Goal: Task Accomplishment & Management: Use online tool/utility

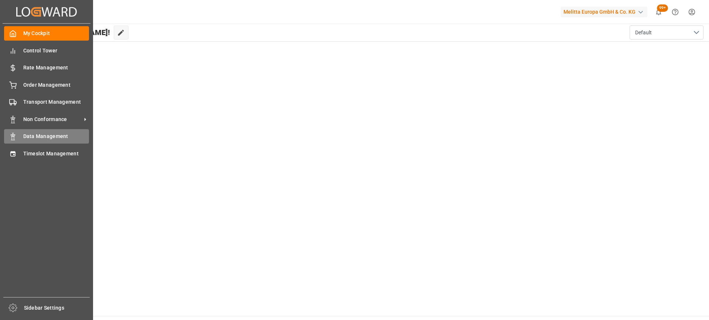
click at [42, 137] on span "Data Management" at bounding box center [56, 137] width 66 height 8
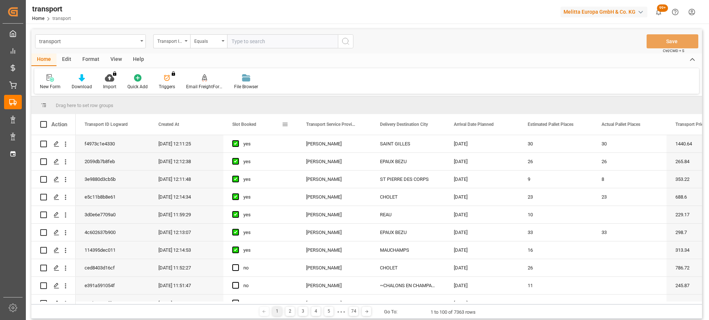
click at [254, 126] on span "Slot Booked" at bounding box center [244, 124] width 24 height 5
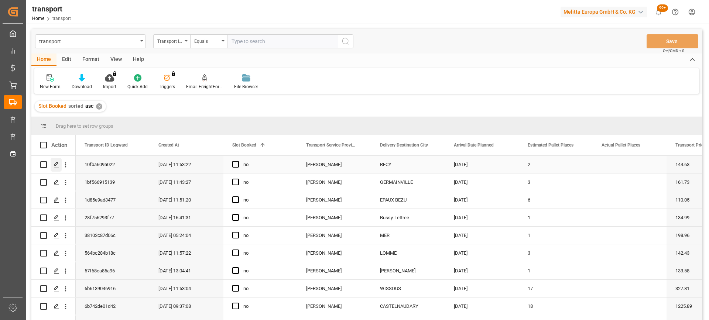
click at [56, 166] on icon "Press SPACE to select this row." at bounding box center [57, 165] width 6 height 6
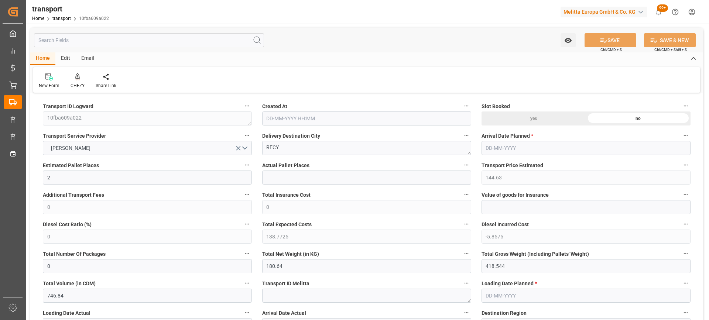
type input "20-08-2025 11:53"
type input "[DATE]"
drag, startPoint x: 294, startPoint y: 145, endPoint x: 252, endPoint y: 145, distance: 42.1
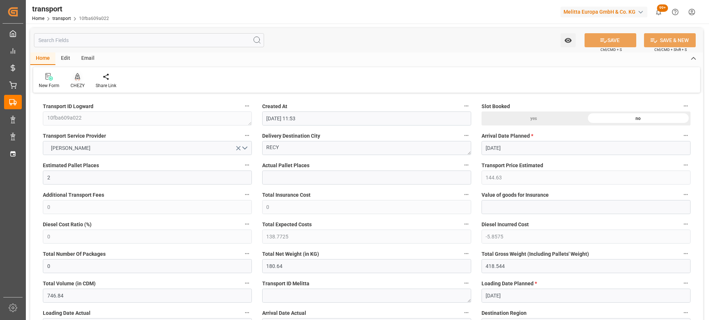
click at [74, 80] on div at bounding box center [78, 77] width 14 height 8
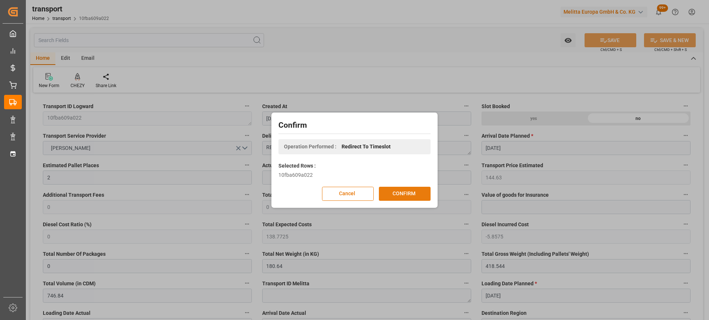
click at [404, 196] on button "CONFIRM" at bounding box center [405, 194] width 52 height 14
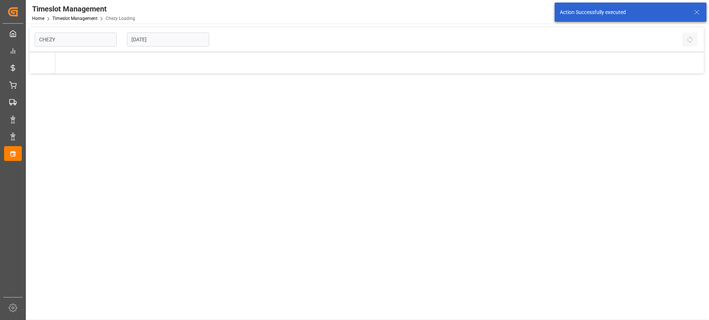
type input "Chezy Loading"
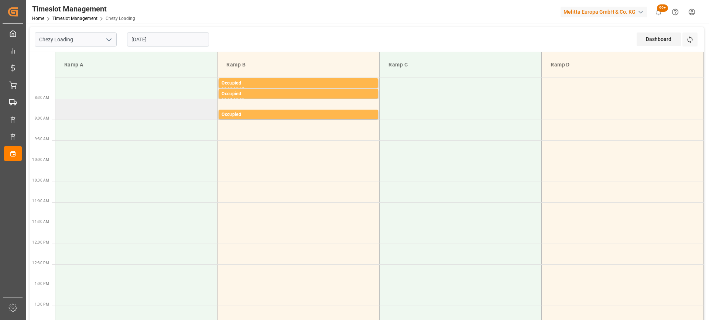
click at [76, 112] on td at bounding box center [136, 109] width 162 height 21
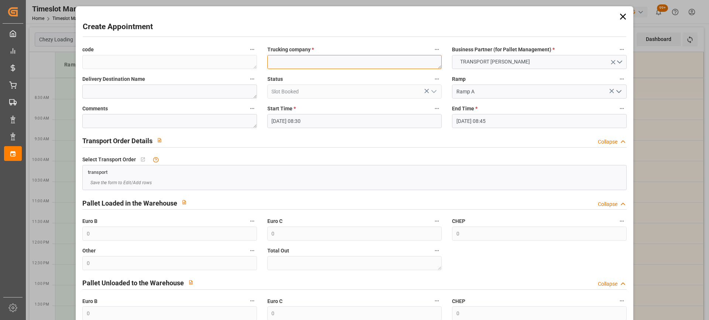
paste textarea "RECY"
type textarea "RECY"
paste textarea "RECY"
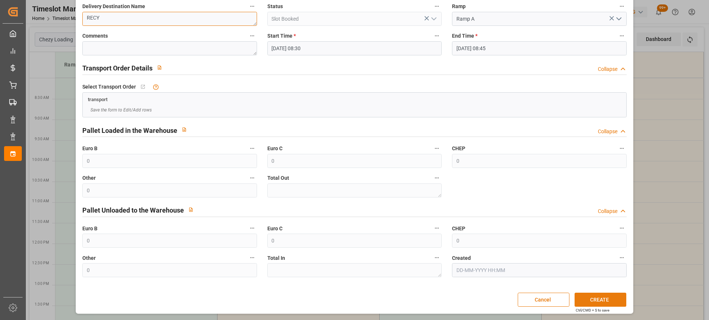
type textarea "RECY"
click at [593, 301] on button "CREATE" at bounding box center [601, 300] width 52 height 14
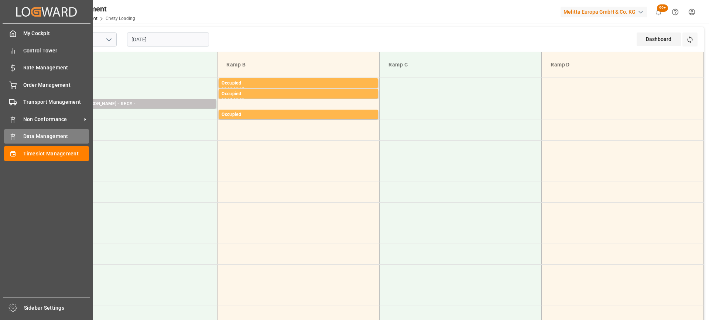
click at [37, 139] on span "Data Management" at bounding box center [56, 137] width 66 height 8
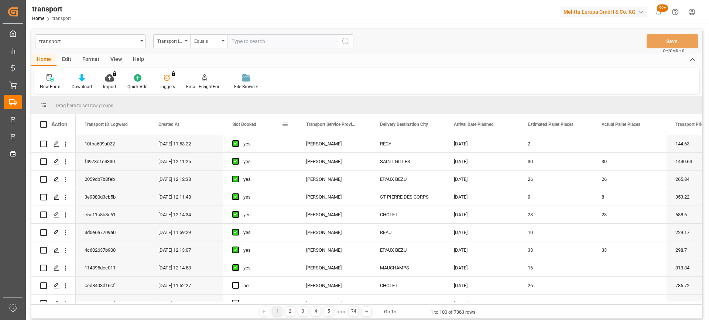
click at [248, 124] on span "Slot Booked" at bounding box center [244, 124] width 24 height 5
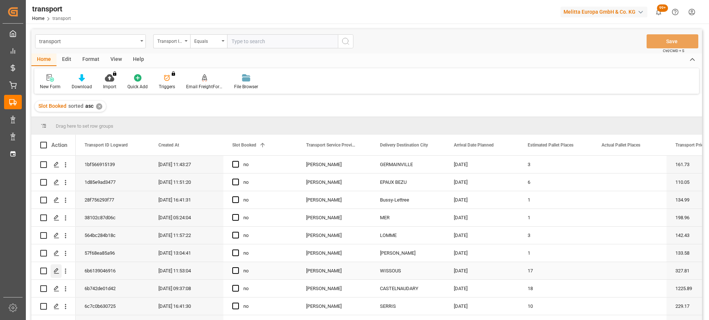
click at [57, 271] on polygon "Press SPACE to select this row." at bounding box center [56, 271] width 4 height 4
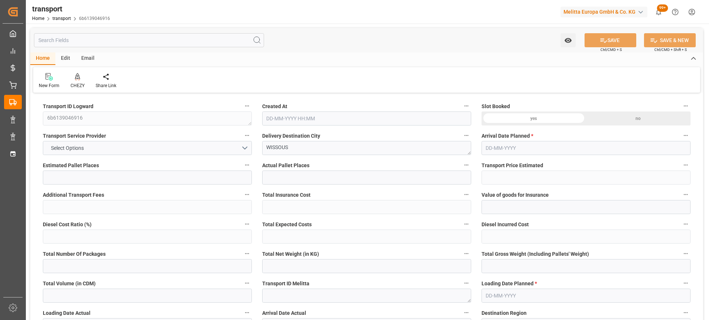
type input "17"
type input "327.81"
type input "0"
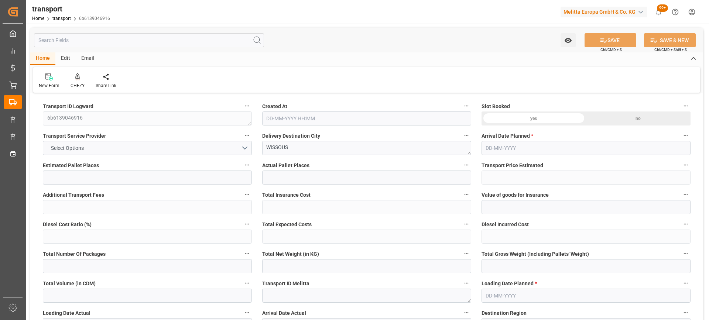
type input "314.5337"
type input "-13.2763"
type input "0"
type input "6206.248"
type input "7549.544"
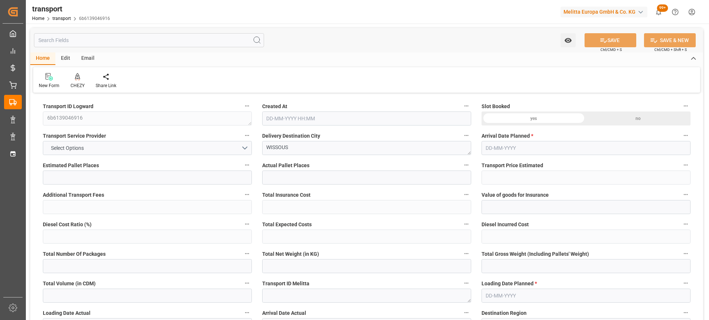
type input "18019.36"
type input "91"
type input "16"
type input "96"
type input "17"
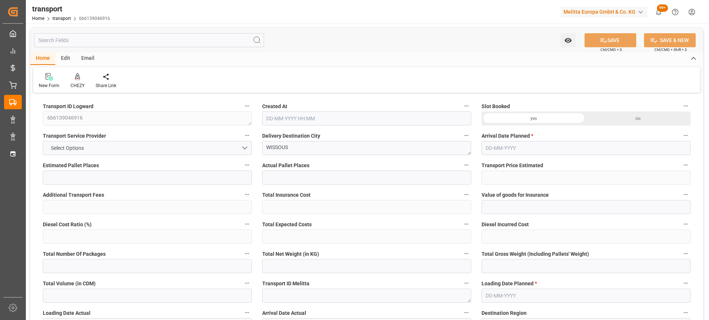
type input "101"
type input "6788.168"
type input "0"
type input "4710.8598"
type input "0"
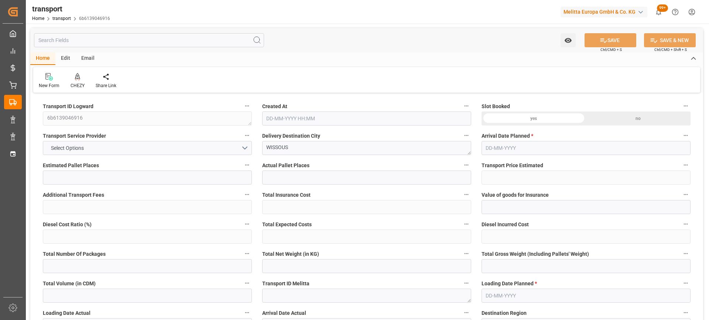
type input "0"
type input "21"
type input "35"
type input "20-08-2025 11:53"
type input "[DATE]"
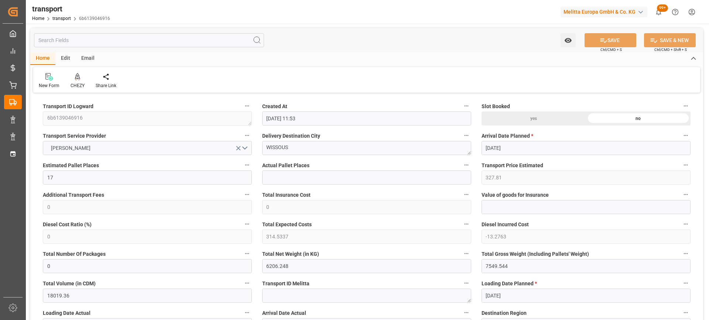
type input "[DATE]"
drag, startPoint x: 303, startPoint y: 149, endPoint x: 209, endPoint y: 142, distance: 93.7
click at [75, 78] on icon at bounding box center [77, 76] width 5 height 6
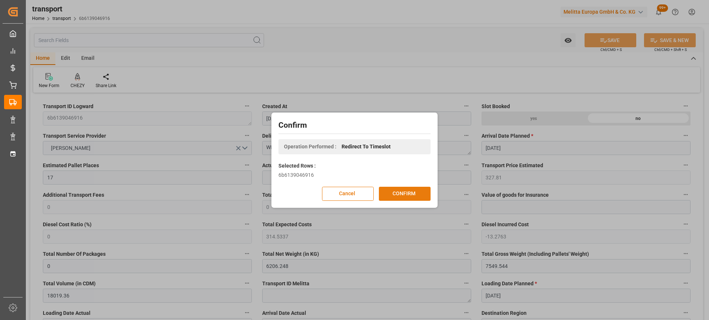
click at [394, 194] on button "CONFIRM" at bounding box center [405, 194] width 52 height 14
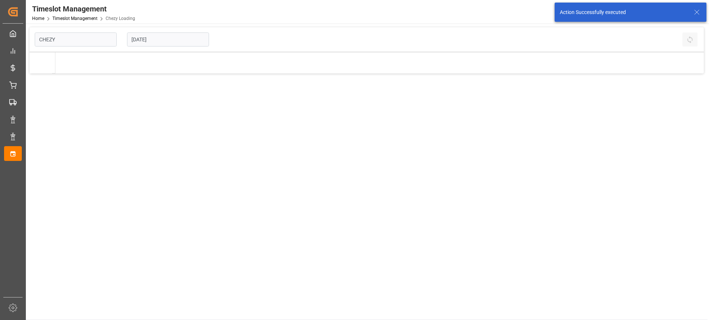
type input "Chezy Loading"
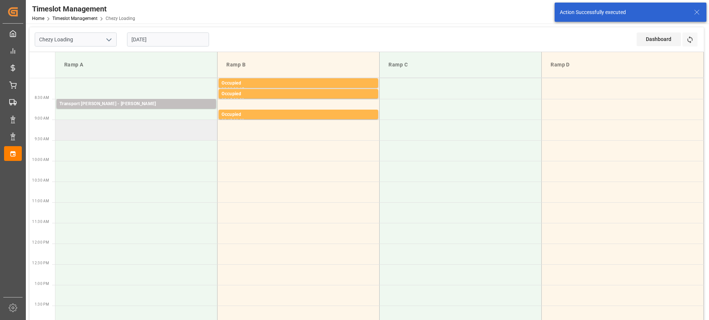
click at [118, 126] on td at bounding box center [136, 130] width 162 height 21
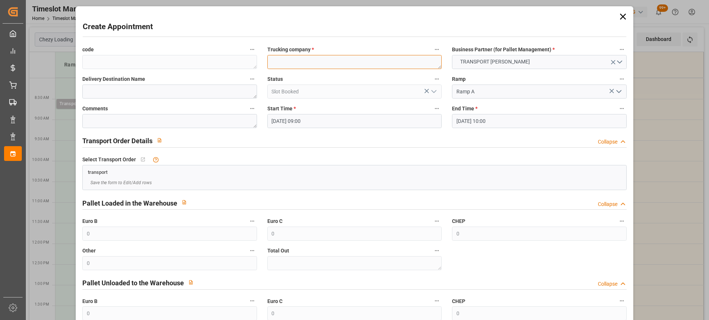
paste textarea "WISSOUS"
type textarea "WISSOUS"
paste textarea "WISSOUS"
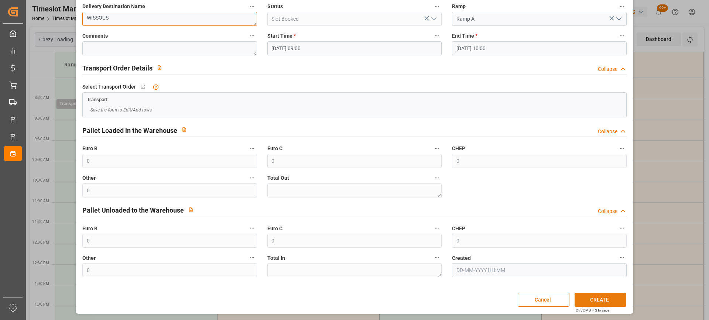
type textarea "WISSOUS"
click at [598, 298] on button "CREATE" at bounding box center [601, 300] width 52 height 14
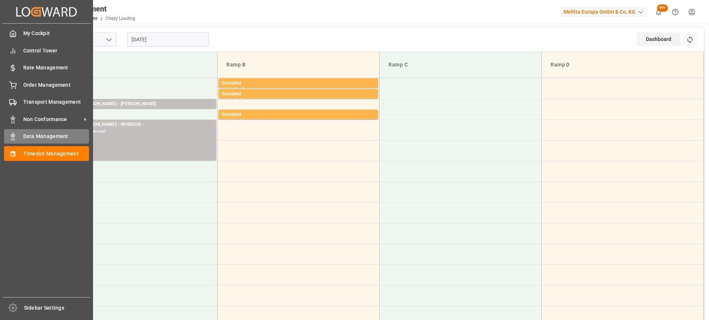
click at [37, 139] on span "Data Management" at bounding box center [56, 137] width 66 height 8
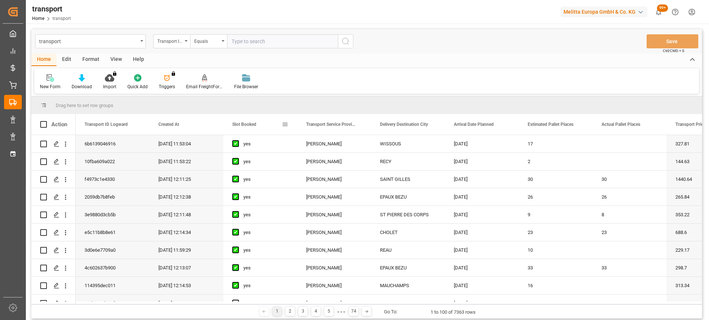
click at [238, 125] on span "Slot Booked" at bounding box center [244, 124] width 24 height 5
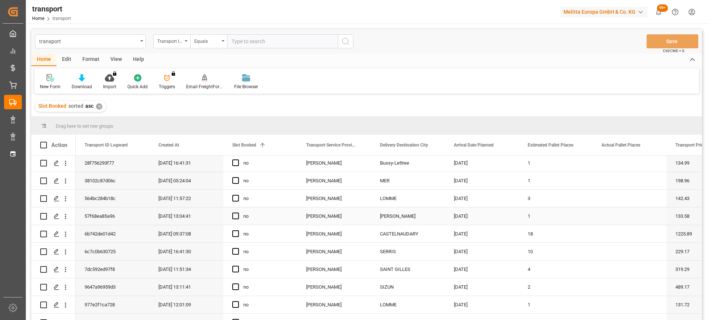
scroll to position [74, 0]
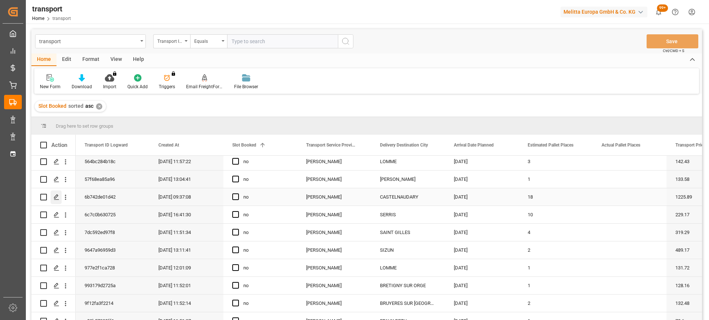
click at [55, 198] on icon "Press SPACE to select this row." at bounding box center [57, 197] width 6 height 6
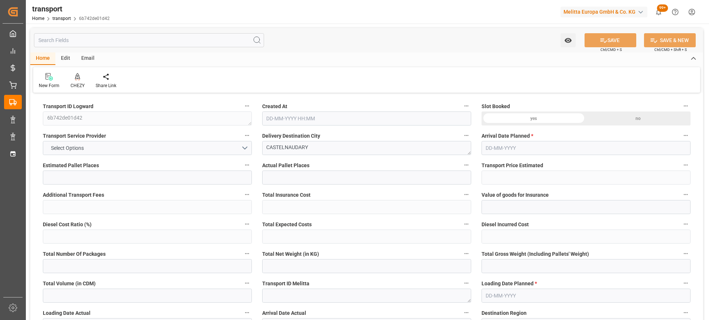
type input "18"
type input "1225.89"
type input "0"
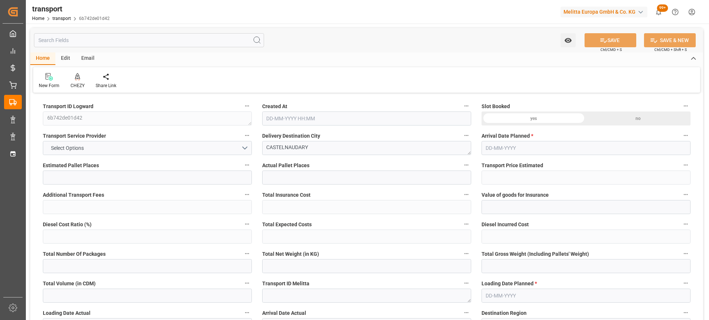
type input "1176.2415"
type input "-49.6485"
type input "7"
type input "5118.214"
type input "6662.236"
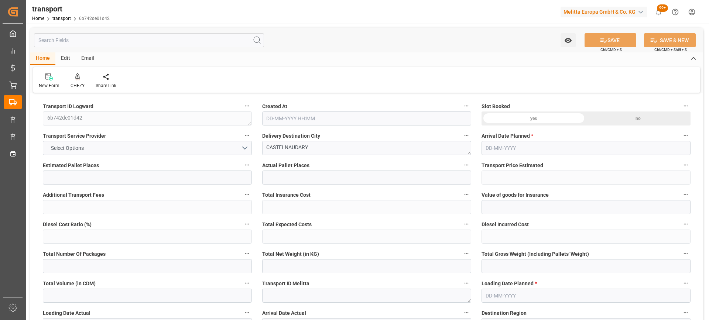
type input "17002.024"
type input "11"
type input "6"
type input "1022"
type input "35"
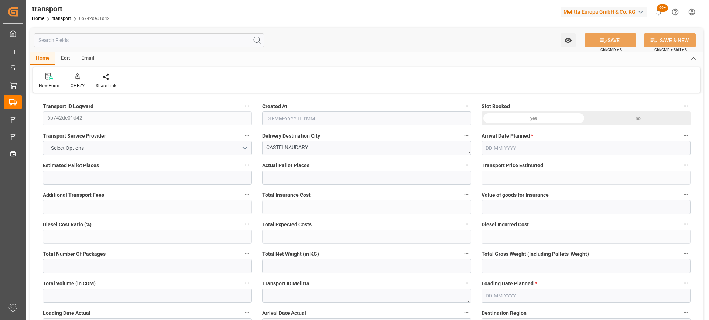
type input "101"
type input "5727.438"
type input "0"
type input "4710.8598"
type input "0"
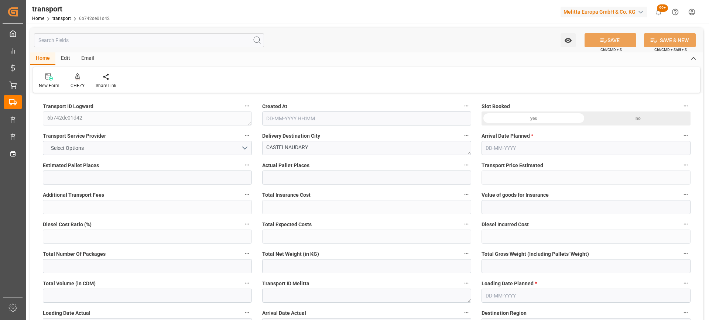
type input "0"
type input "21"
type input "35"
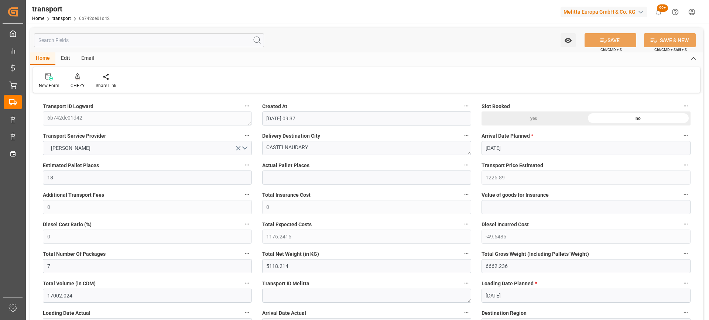
type input "20-08-2025 09:37"
type input "[DATE]"
type input "11-08-2025"
drag, startPoint x: 283, startPoint y: 144, endPoint x: 246, endPoint y: 143, distance: 37.4
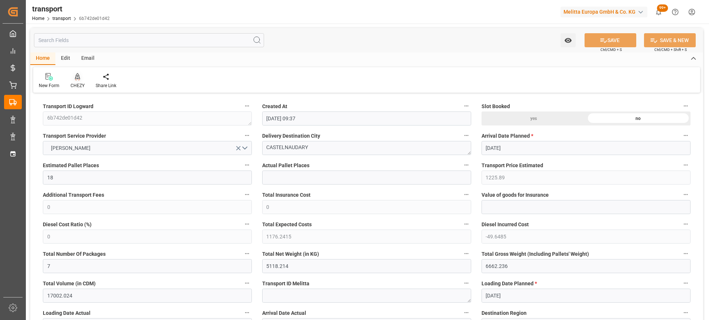
click at [78, 79] on icon at bounding box center [77, 76] width 5 height 7
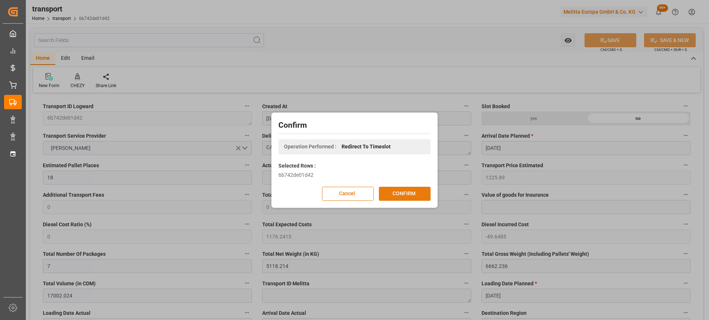
click at [405, 194] on button "CONFIRM" at bounding box center [405, 194] width 52 height 14
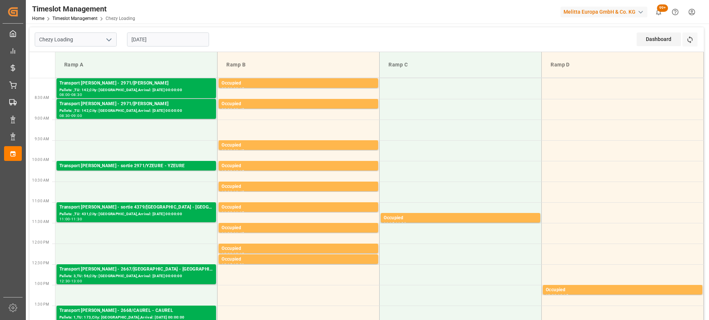
click at [152, 40] on input "[DATE]" at bounding box center [168, 40] width 82 height 14
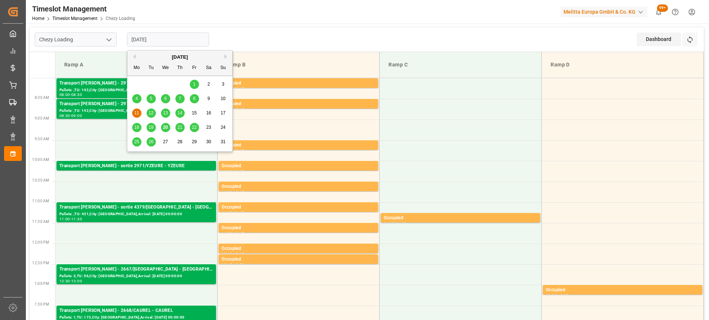
click at [181, 130] on span "21" at bounding box center [179, 127] width 5 height 5
type input "[DATE]"
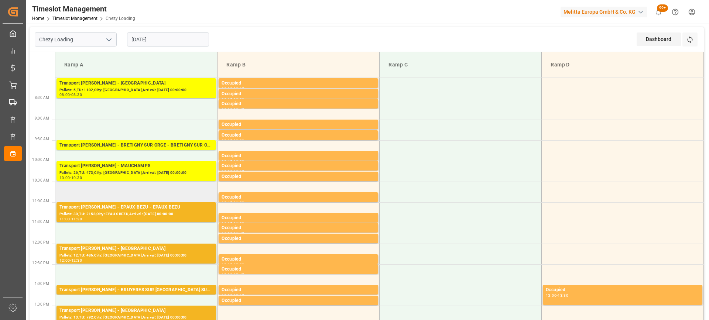
scroll to position [111, 0]
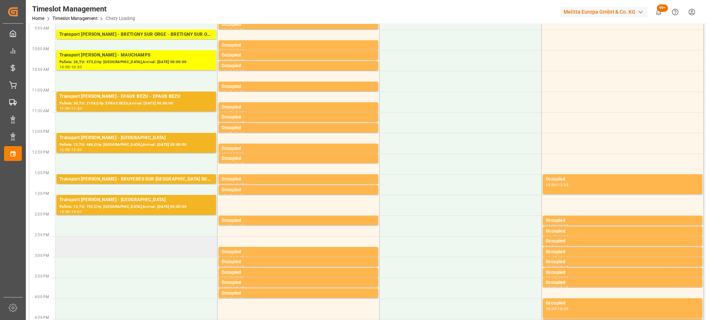
click at [94, 246] on td at bounding box center [136, 246] width 162 height 21
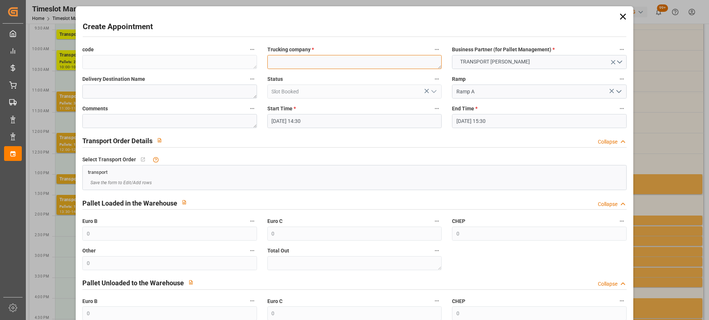
drag, startPoint x: 116, startPoint y: 64, endPoint x: 293, endPoint y: 61, distance: 177.0
paste textarea "CASTELNAUDARY"
type textarea "CASTELNAUDARY"
paste textarea "CASTELNAUDARY"
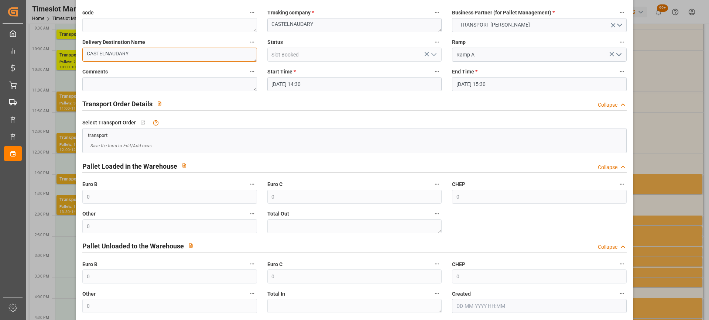
scroll to position [73, 0]
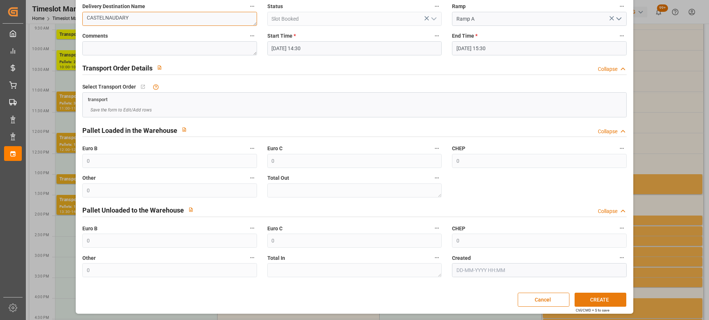
type textarea "CASTELNAUDARY"
click at [605, 301] on button "CREATE" at bounding box center [601, 300] width 52 height 14
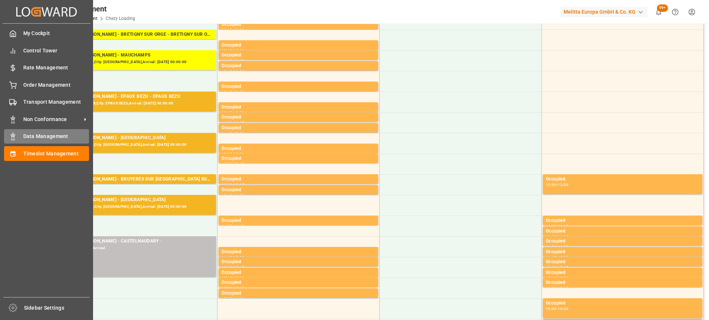
click at [37, 139] on span "Data Management" at bounding box center [56, 137] width 66 height 8
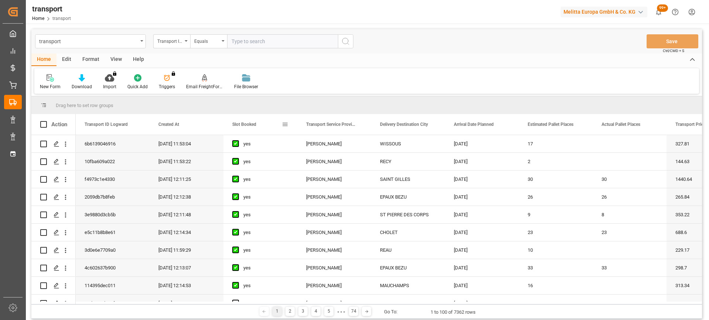
click at [249, 124] on span "Slot Booked" at bounding box center [244, 124] width 24 height 5
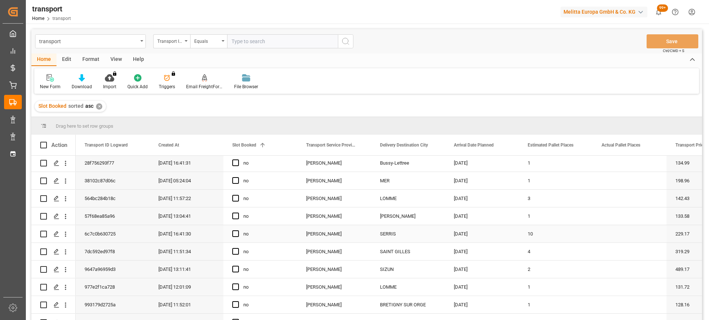
scroll to position [74, 0]
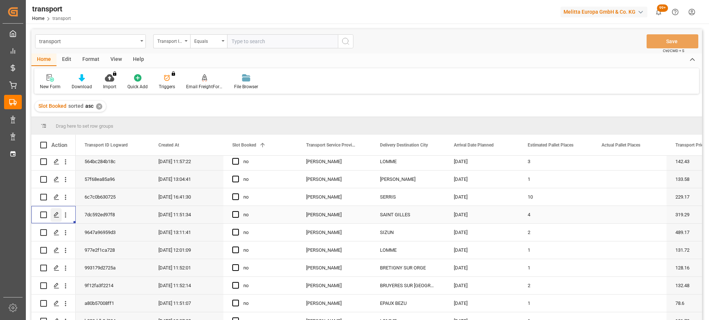
click at [58, 216] on icon "Press SPACE to select this row." at bounding box center [57, 215] width 6 height 6
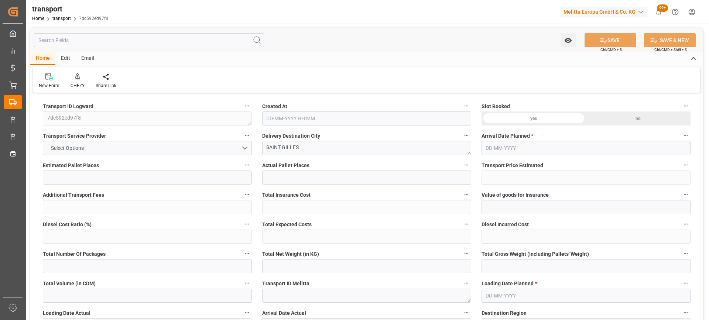
type input "4"
type input "319.29"
type input "0"
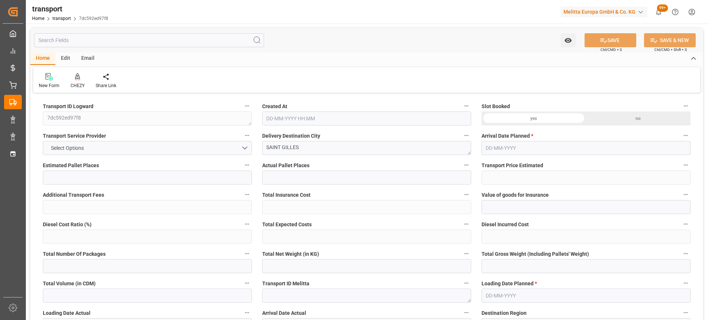
type input "306.3588"
type input "-12.9312"
type input "0"
type input "1928.016"
type input "2150"
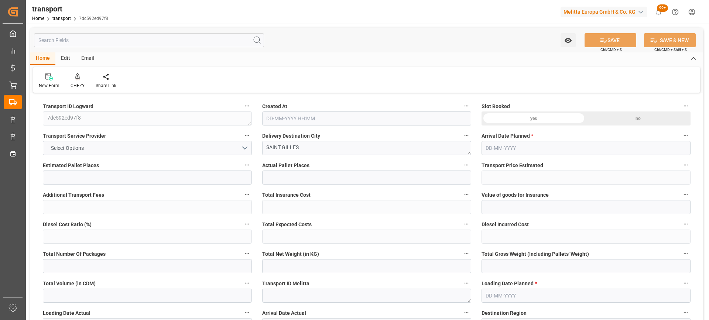
type input "4363.2"
type input "30"
type input "4"
type input "0"
type input "4"
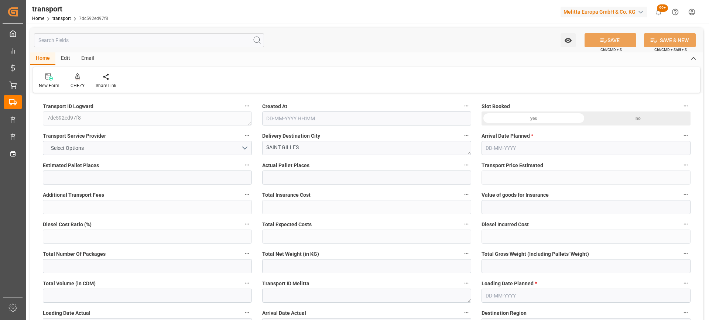
type input "101"
type input "1955.664"
type input "0"
type input "4710.8598"
type input "0"
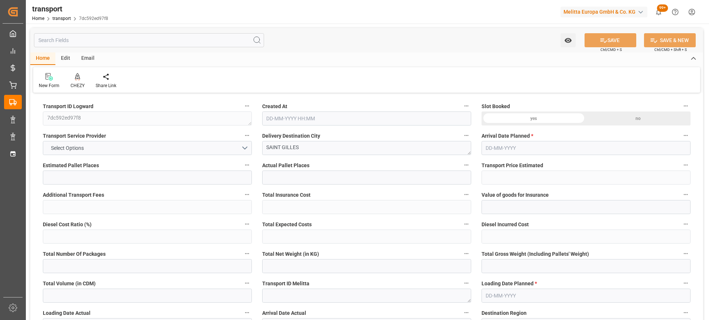
type input "0"
type input "21"
type input "35"
type input "20-08-2025 11:51"
type input "[DATE]"
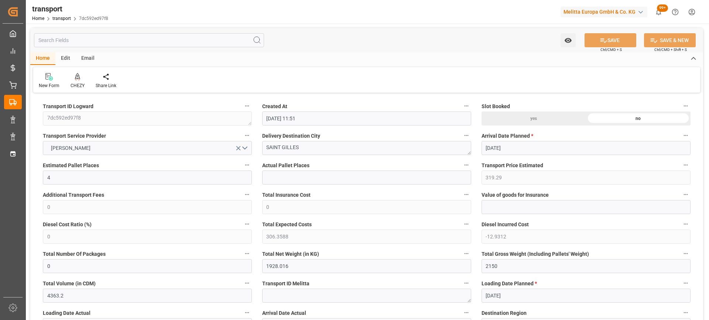
type input "[DATE]"
drag, startPoint x: 310, startPoint y: 146, endPoint x: 248, endPoint y: 148, distance: 62.1
click at [76, 81] on div "CHEZY" at bounding box center [77, 81] width 25 height 16
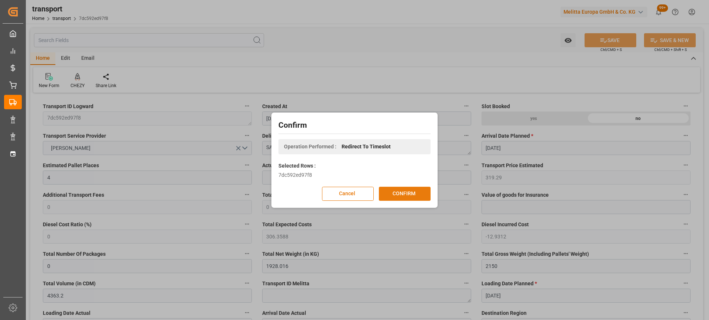
click at [412, 193] on button "CONFIRM" at bounding box center [405, 194] width 52 height 14
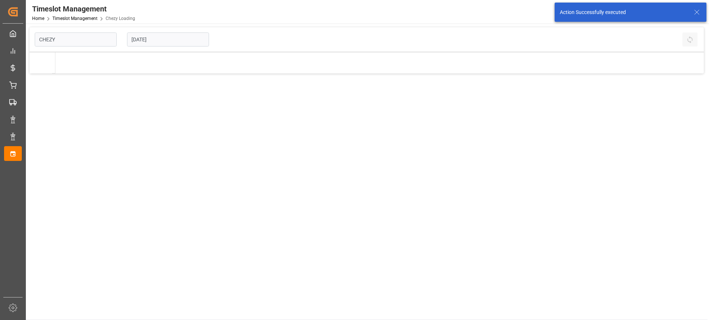
type input "Chezy Loading"
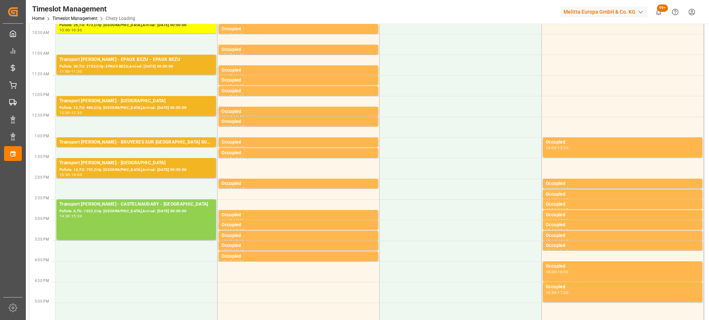
scroll to position [185, 0]
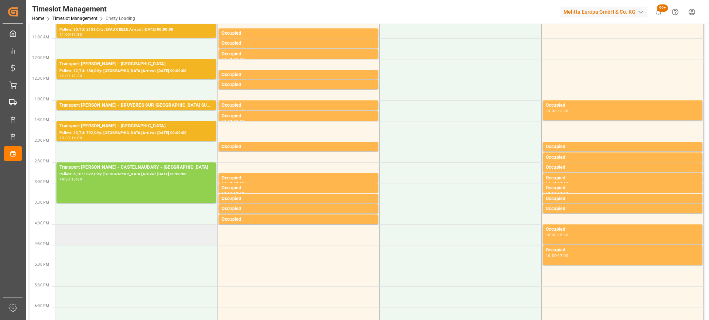
click at [109, 234] on td at bounding box center [136, 235] width 162 height 21
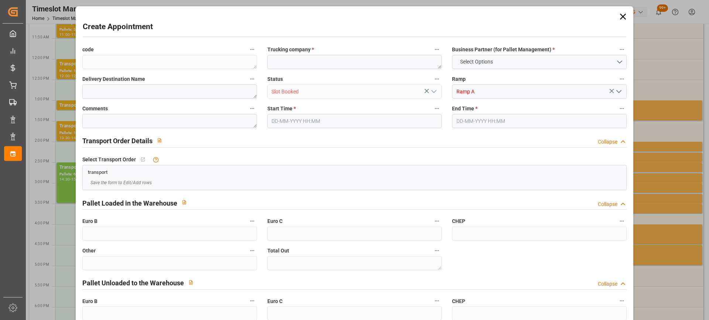
type input "0"
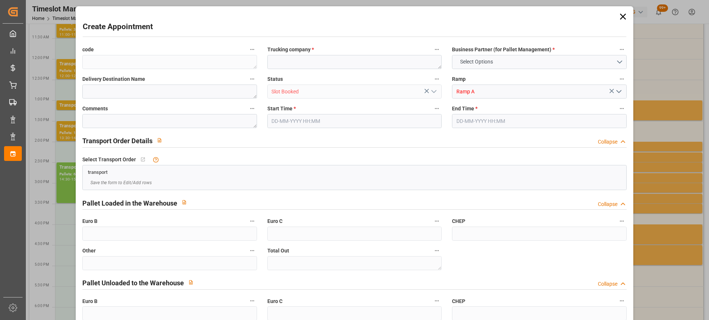
type input "0"
type input "[DATE] 16:00"
type input "[DATE] 16:30"
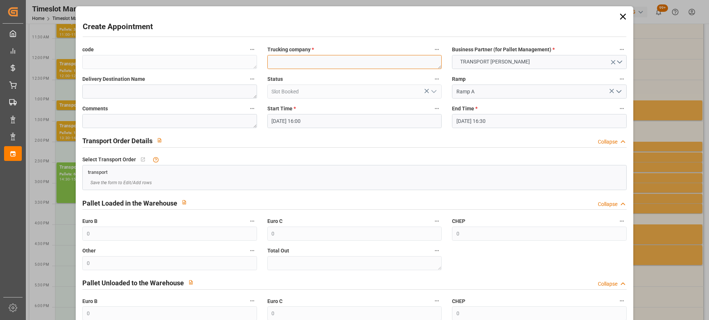
paste textarea "SAINT GILLES"
type textarea "SAINT GILLES"
paste textarea "SAINT GILLES"
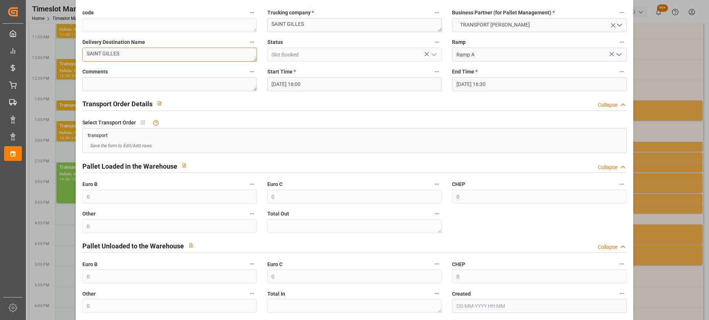
scroll to position [73, 0]
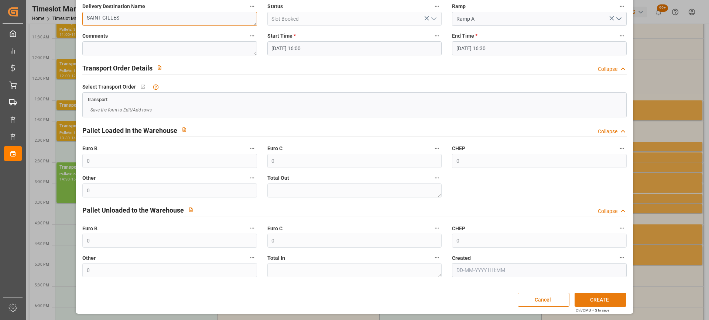
type textarea "SAINT GILLES"
click at [596, 300] on button "CREATE" at bounding box center [601, 300] width 52 height 14
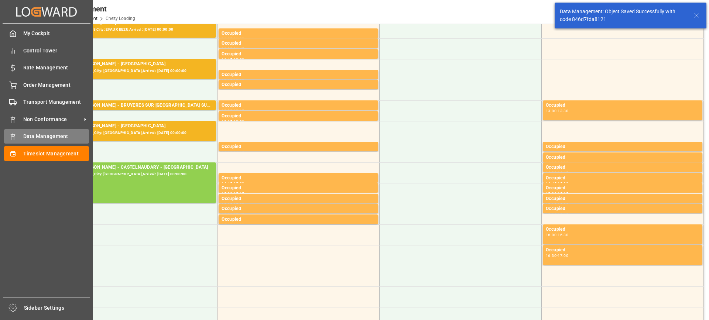
click at [26, 134] on span "Data Management" at bounding box center [56, 137] width 66 height 8
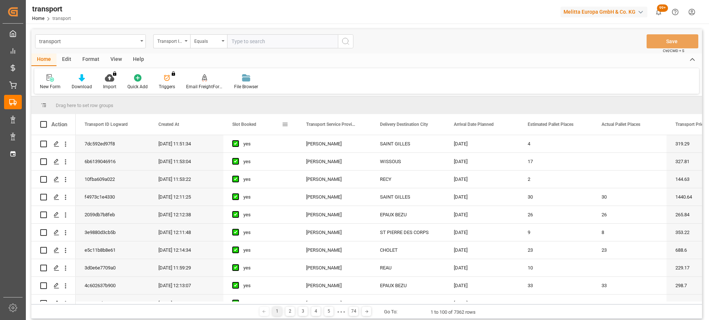
click at [231, 125] on div "Slot Booked" at bounding box center [260, 124] width 74 height 21
click at [243, 124] on span "Slot Booked" at bounding box center [244, 124] width 24 height 5
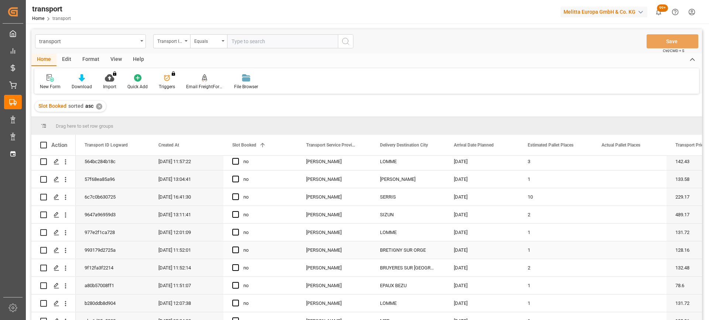
scroll to position [111, 0]
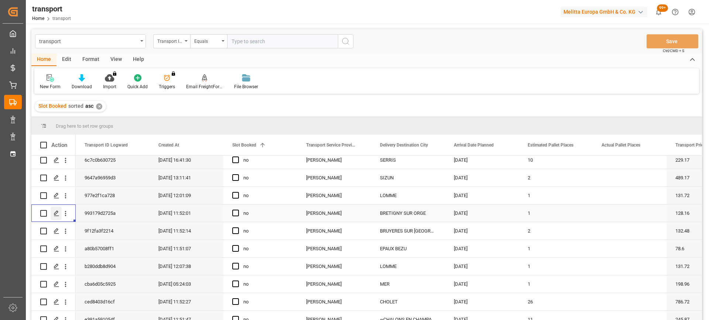
click at [55, 216] on icon "Press SPACE to select this row." at bounding box center [57, 214] width 6 height 6
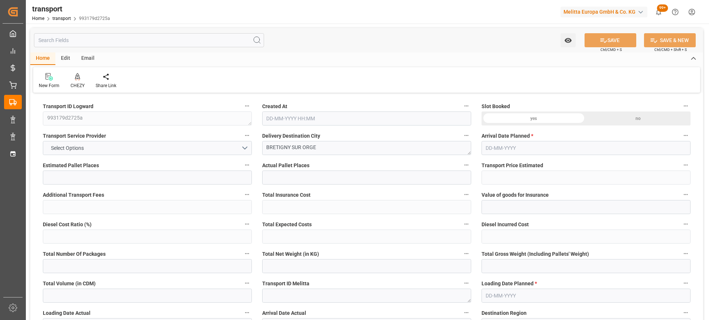
type input "1"
type input "128.16"
type input "0"
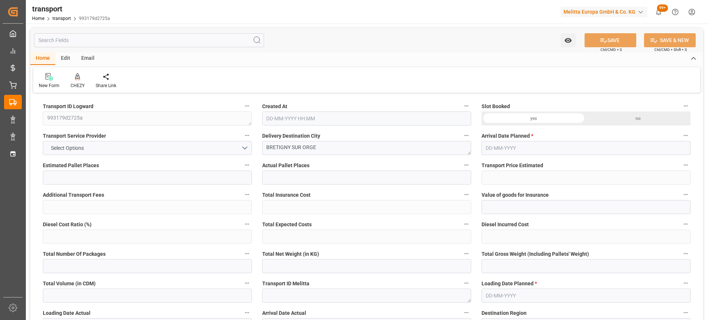
type input "122.9695"
type input "-5.1905"
type input "0"
type input "175.974"
type input "293.648"
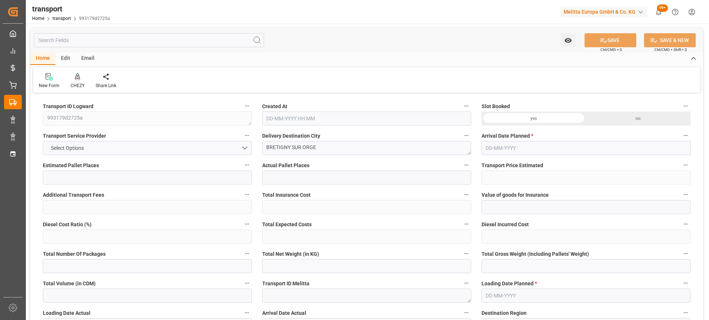
type input "574.092"
type input "91"
type input "0"
type input "73"
type input "4"
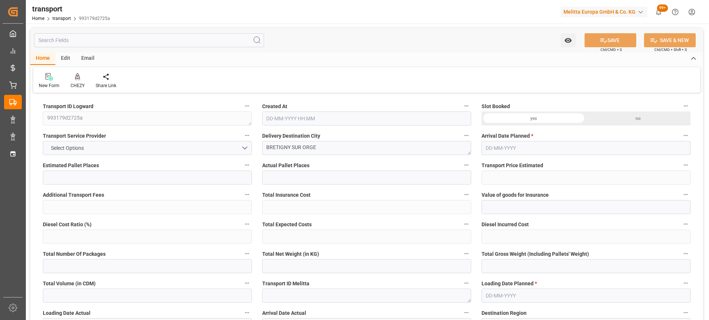
type input "101"
type input "201.648"
type input "0"
type input "4710.8598"
type input "0"
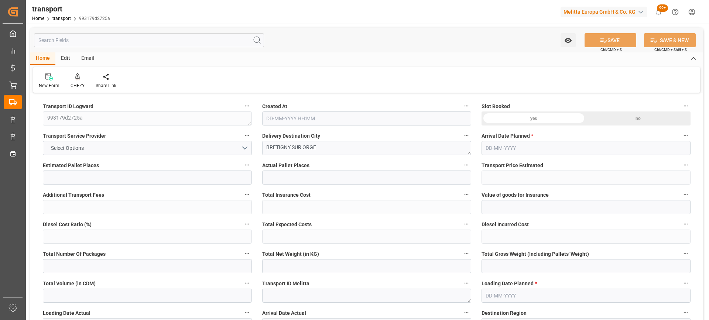
type input "0"
type input "21"
type input "35"
type input "[DATE] 11:52"
type input "[DATE]"
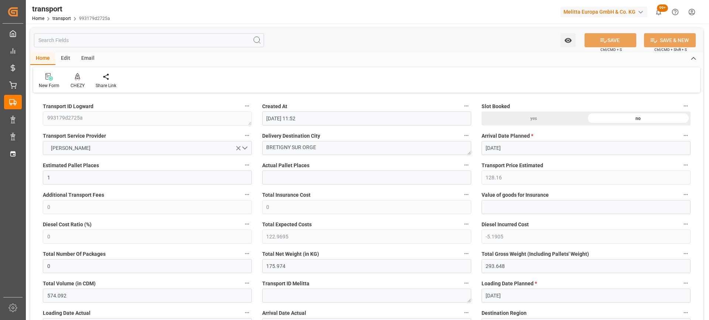
type input "[DATE]"
drag, startPoint x: 324, startPoint y: 149, endPoint x: 229, endPoint y: 149, distance: 94.9
click at [76, 79] on icon at bounding box center [77, 76] width 5 height 7
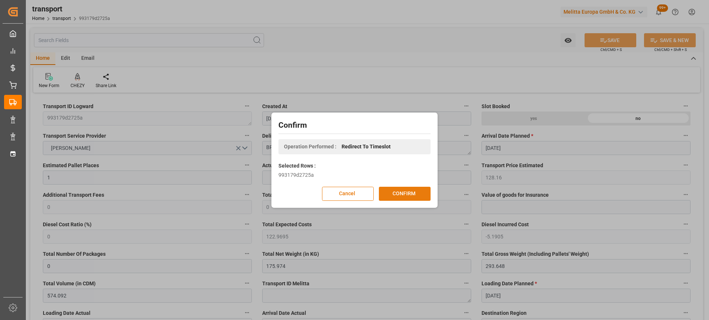
click at [396, 193] on button "CONFIRM" at bounding box center [405, 194] width 52 height 14
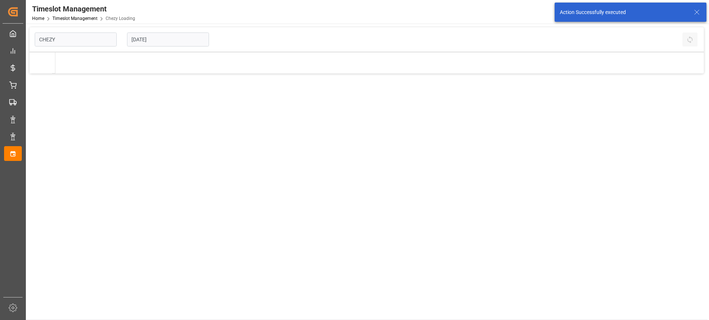
type input "Chezy Loading"
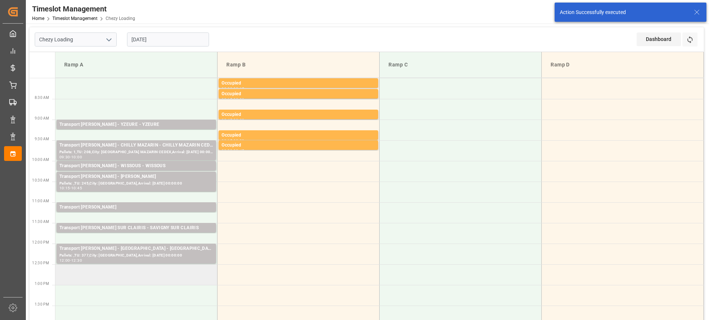
click at [106, 275] on td at bounding box center [136, 275] width 162 height 21
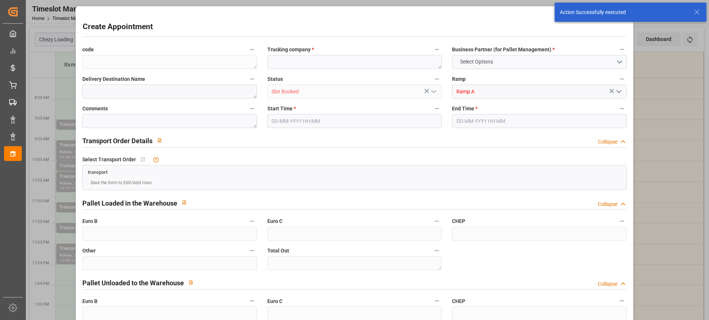
type input "0"
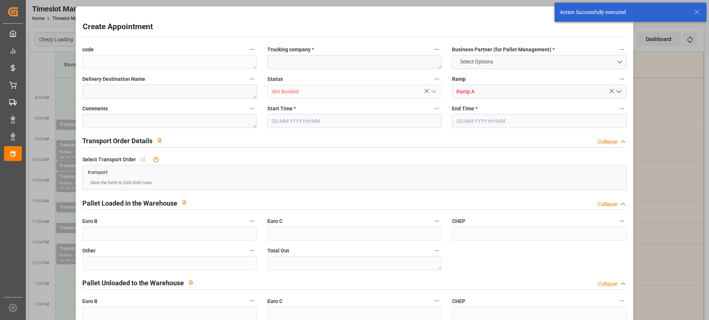
type input "0"
type input "[DATE] 12:30"
type input "[DATE] 12:45"
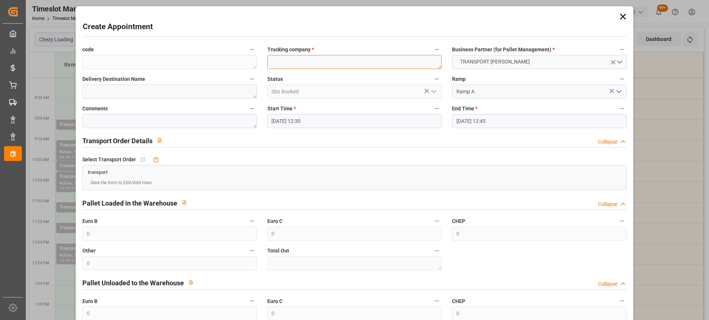
paste textarea "BRETIGNY SUR ORGE"
type textarea "BRETIGNY SUR ORGE"
paste textarea "BRETIGNY SUR ORGE"
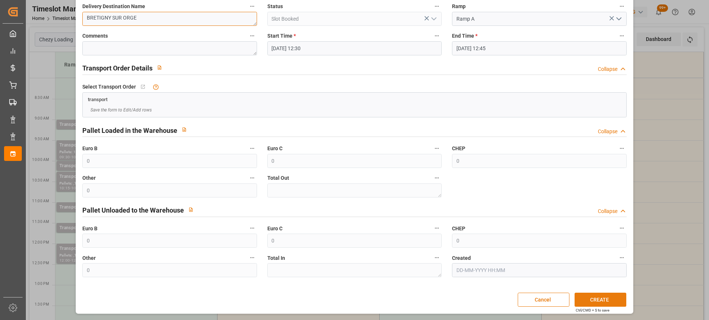
type textarea "BRETIGNY SUR ORGE"
click at [614, 302] on button "CREATE" at bounding box center [601, 300] width 52 height 14
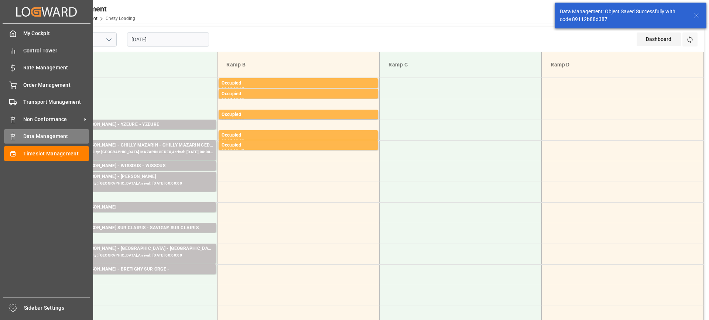
click at [33, 139] on span "Data Management" at bounding box center [56, 137] width 66 height 8
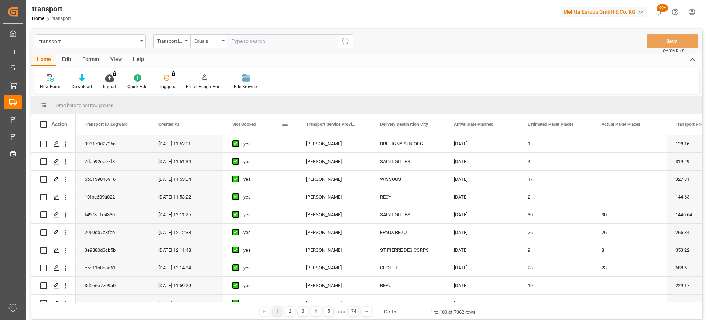
click at [245, 124] on span "Slot Booked" at bounding box center [244, 124] width 24 height 5
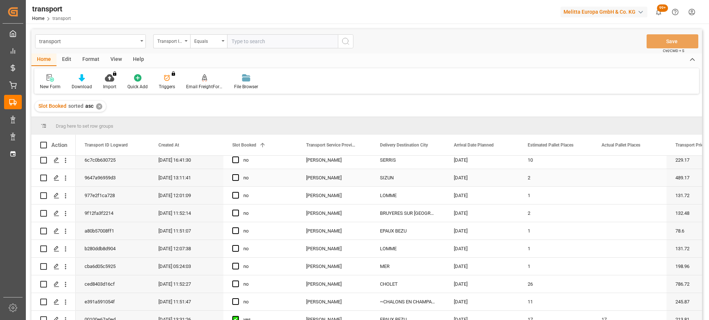
scroll to position [148, 0]
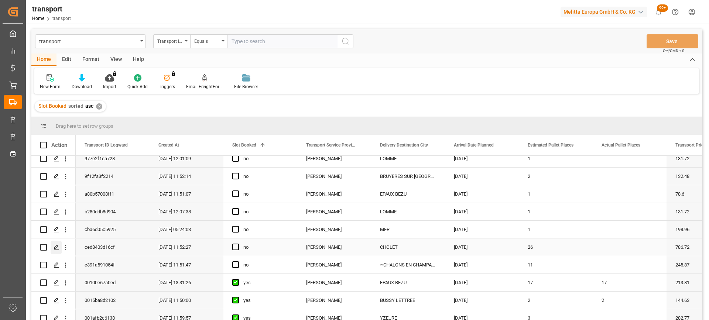
click at [57, 249] on icon "Press SPACE to select this row." at bounding box center [57, 248] width 6 height 6
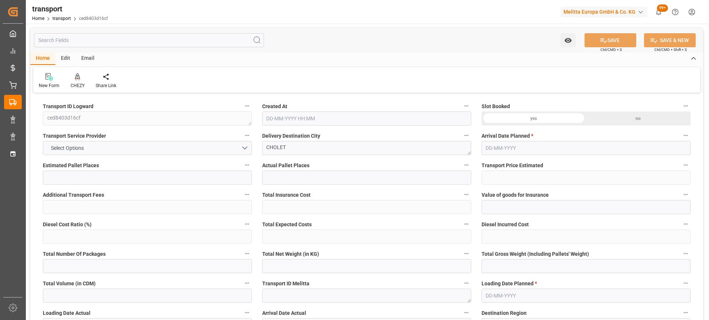
type input "26"
type input "786.72"
type input "0"
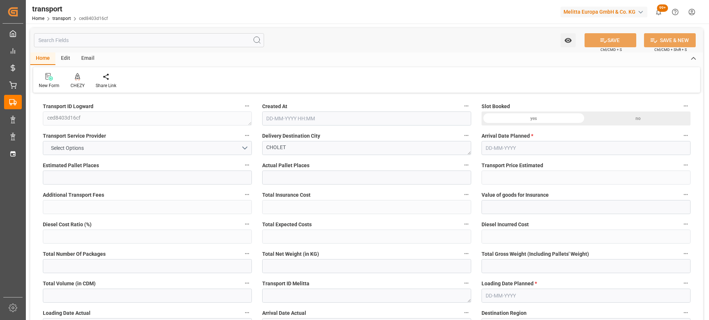
type input "754.8578"
type input "-31.8622"
type input "0"
type input "4334.918"
type input "7416.408"
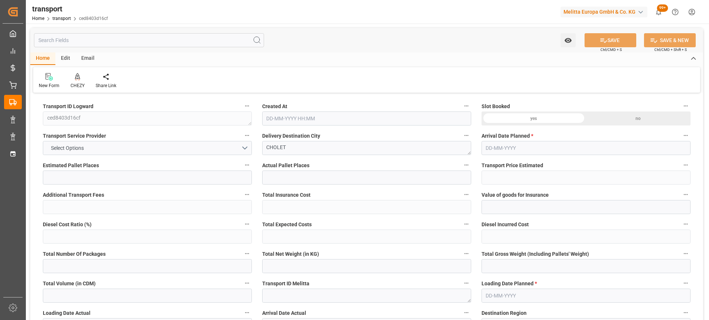
type input "32177.068"
type input "49"
type input "41"
type input "846"
type input "51"
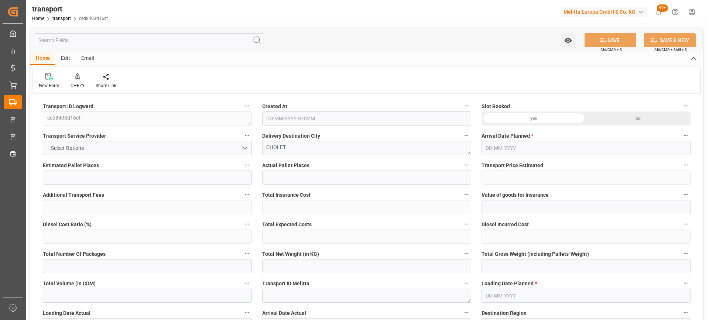
type input "101"
type input "5959.568"
type input "0"
type input "4710.8598"
type input "0"
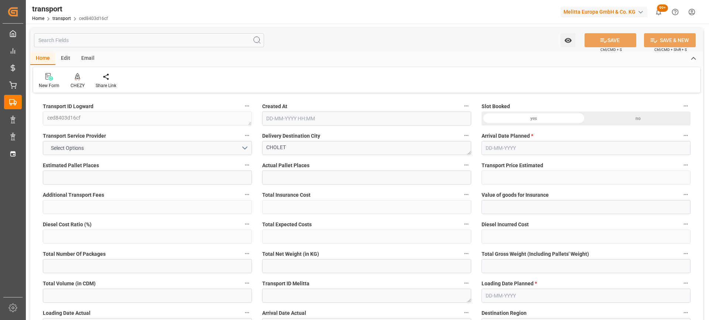
type input "0"
type input "21"
type input "35"
type input "20-08-2025 11:52"
type input "[DATE]"
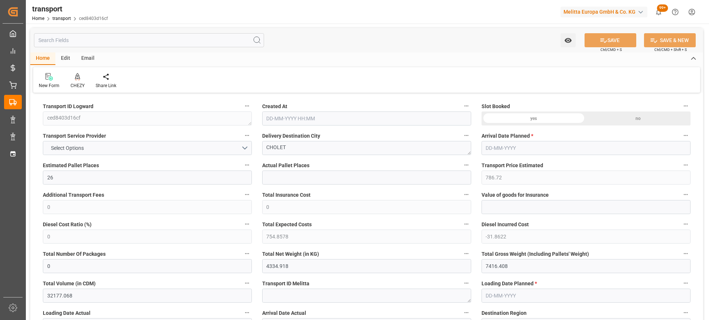
type input "[DATE]"
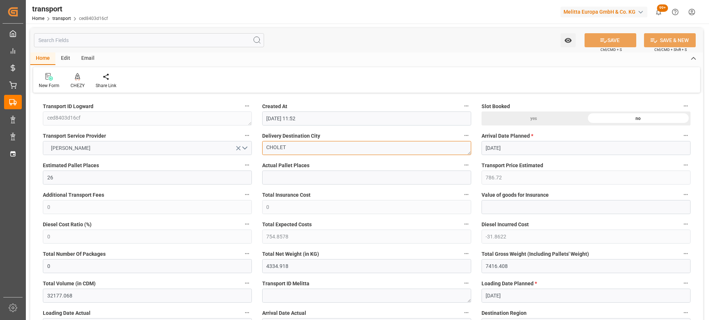
drag, startPoint x: 306, startPoint y: 149, endPoint x: 217, endPoint y: 149, distance: 89.0
click at [79, 77] on icon at bounding box center [77, 76] width 5 height 7
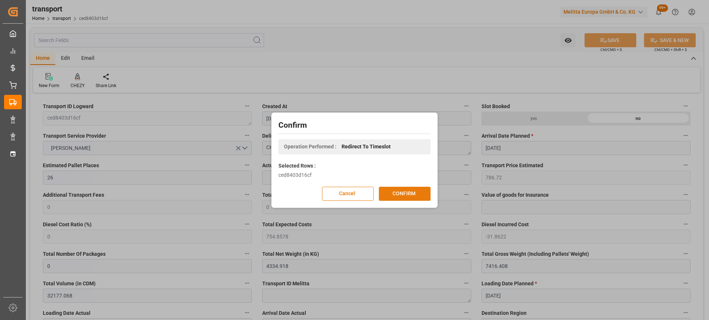
click at [397, 193] on button "CONFIRM" at bounding box center [405, 194] width 52 height 14
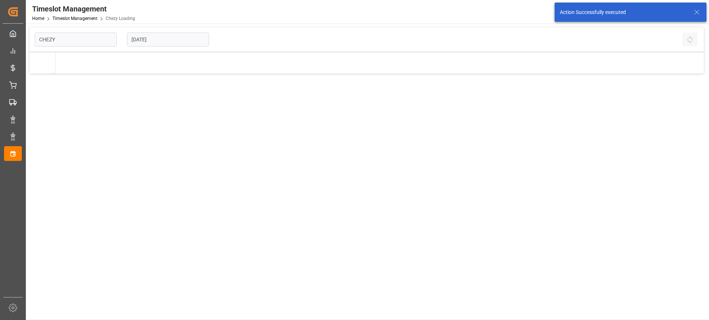
type input "Chezy Loading"
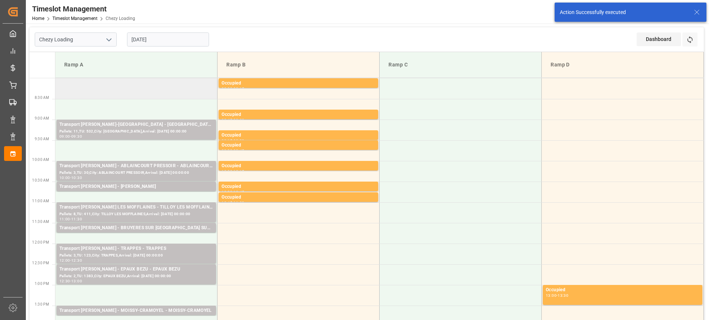
click at [110, 95] on td at bounding box center [136, 88] width 162 height 21
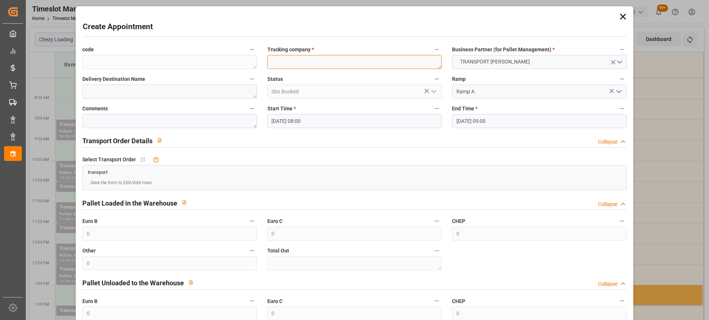
paste textarea "CHOLET"
type textarea "CHOLET"
paste textarea "CHOLET"
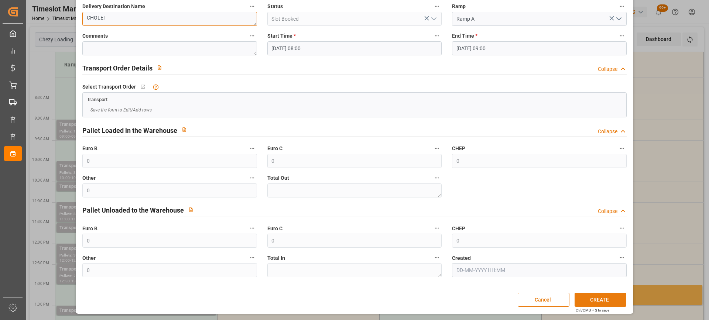
type textarea "CHOLET"
click at [604, 299] on button "CREATE" at bounding box center [601, 300] width 52 height 14
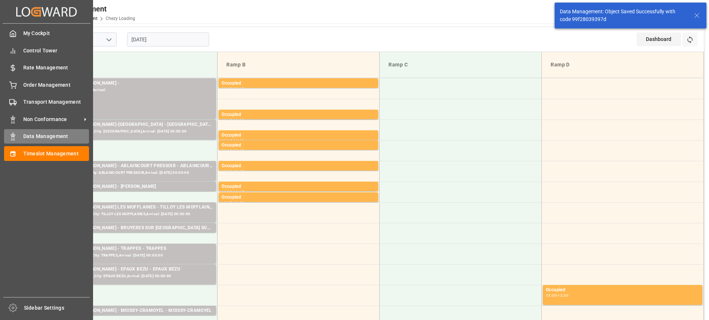
click at [23, 136] on span "Data Management" at bounding box center [56, 137] width 66 height 8
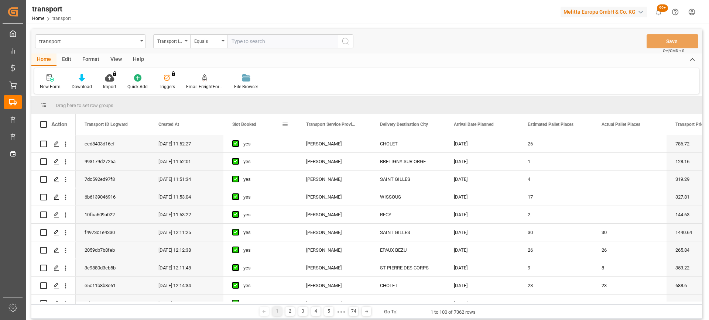
click at [245, 124] on span "Slot Booked" at bounding box center [244, 124] width 24 height 5
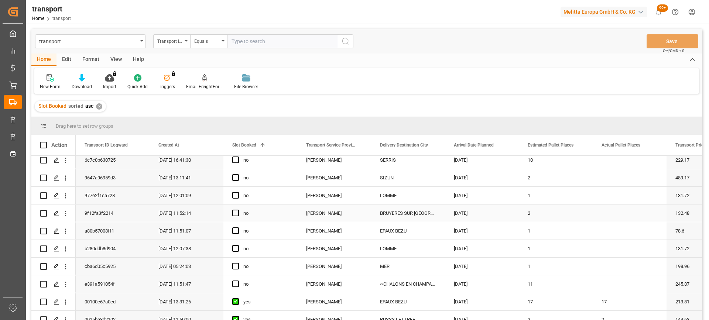
scroll to position [148, 0]
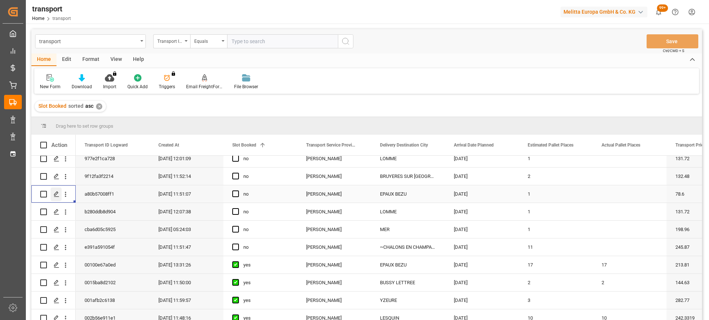
click at [57, 192] on icon "Press SPACE to select this row." at bounding box center [57, 194] width 6 height 6
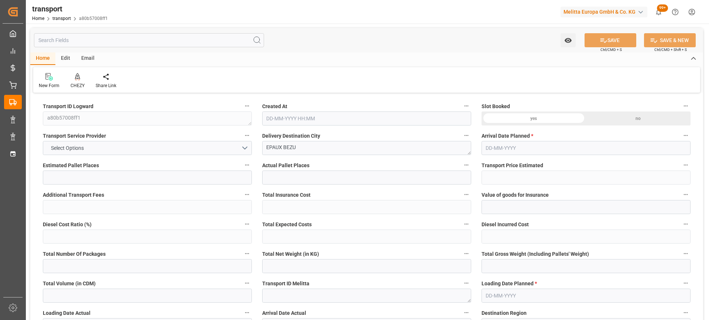
type input "1"
type input "78.6"
type input "0"
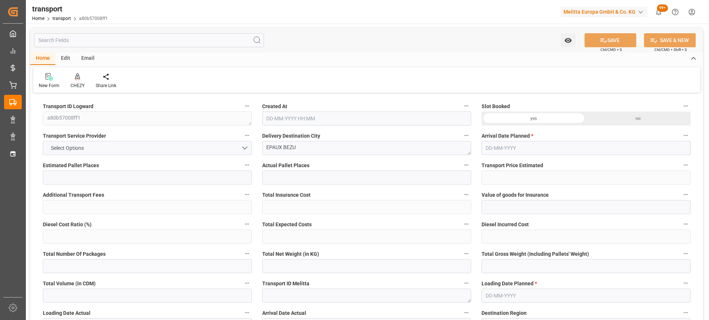
type input "75.4167"
type input "-3.1833"
type input "0"
type input "425.04"
type input "481"
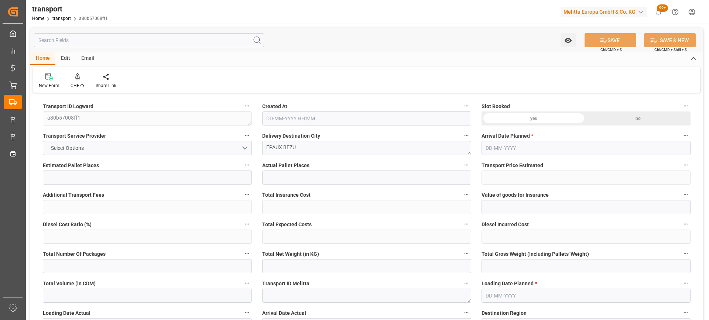
type input "1056"
type input "2"
type input "1"
type input "0"
type input "1"
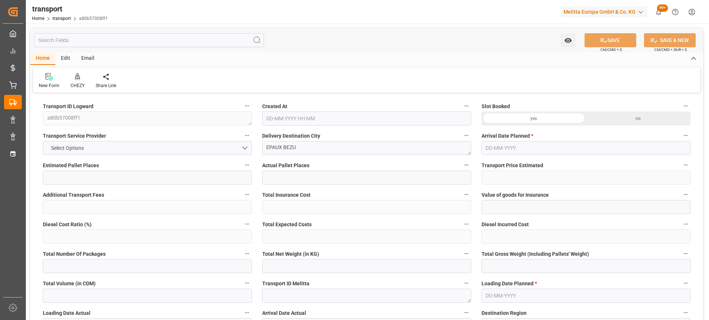
type input "101"
type input "430.32"
type input "0"
type input "4710.8598"
type input "0"
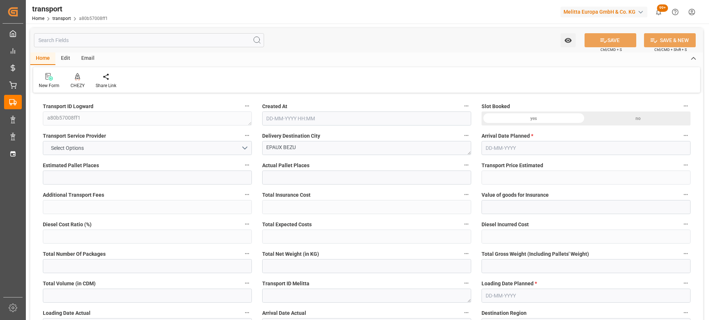
type input "0"
type input "21"
type input "35"
type input "[DATE] 11:51"
type input "[DATE]"
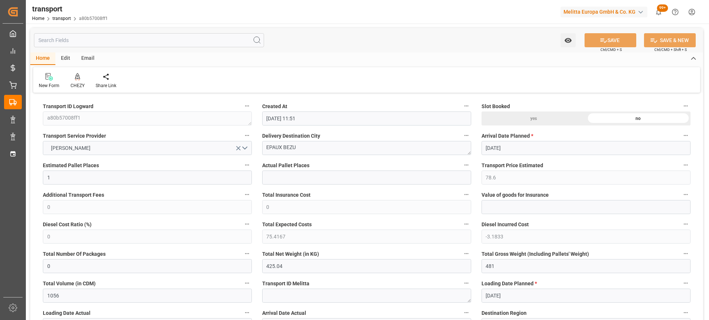
type input "[DATE]"
drag, startPoint x: 318, startPoint y: 148, endPoint x: 231, endPoint y: 149, distance: 87.2
click at [79, 81] on icon at bounding box center [77, 76] width 5 height 7
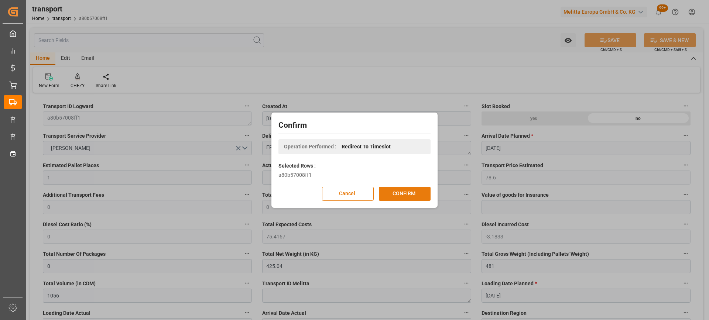
click at [412, 195] on button "CONFIRM" at bounding box center [405, 194] width 52 height 14
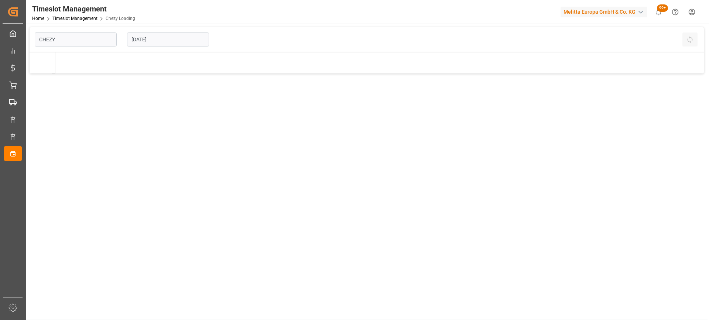
type input "Chezy Loading"
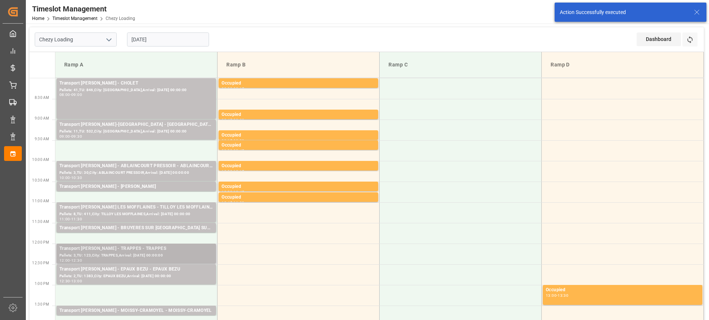
scroll to position [111, 0]
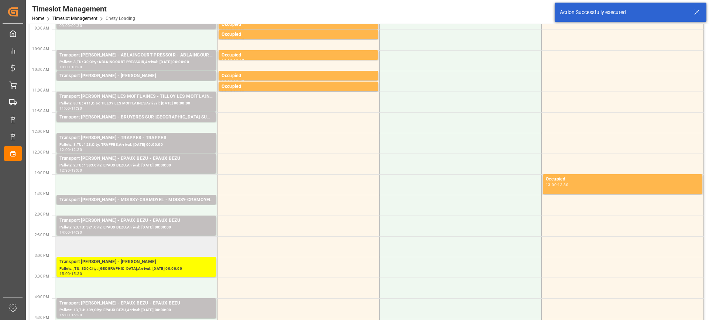
click at [109, 248] on td at bounding box center [136, 246] width 162 height 21
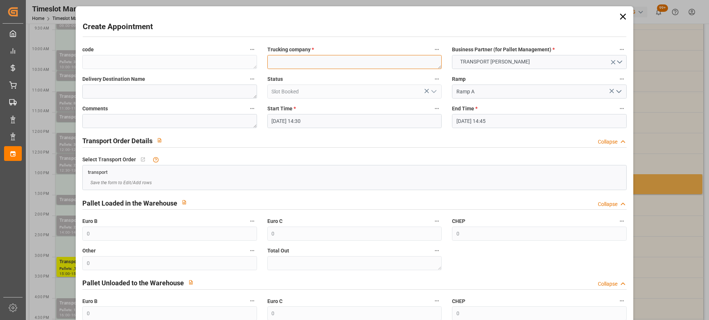
paste textarea "EPAUX BEZU"
type textarea "EPAUX BEZU"
paste textarea "EPAUX BEZU"
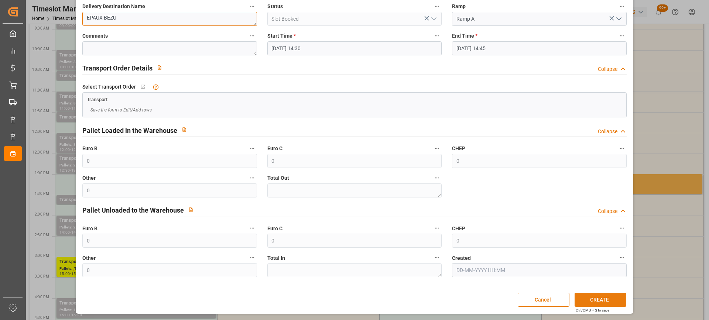
type textarea "EPAUX BEZU"
click at [593, 298] on button "CREATE" at bounding box center [601, 300] width 52 height 14
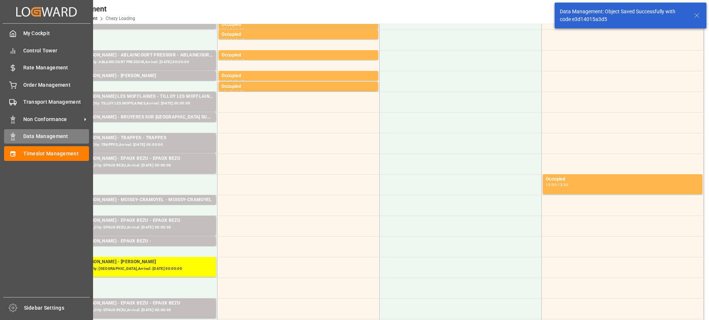
click at [22, 136] on div "Data Management Data Management" at bounding box center [46, 136] width 85 height 14
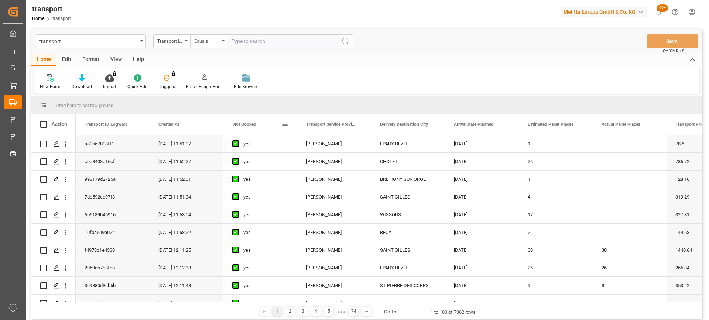
click at [242, 123] on span "Slot Booked" at bounding box center [244, 124] width 24 height 5
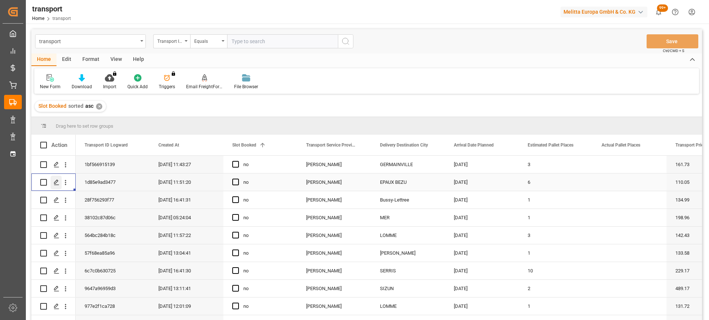
click at [58, 185] on icon "Press SPACE to select this row." at bounding box center [57, 183] width 6 height 6
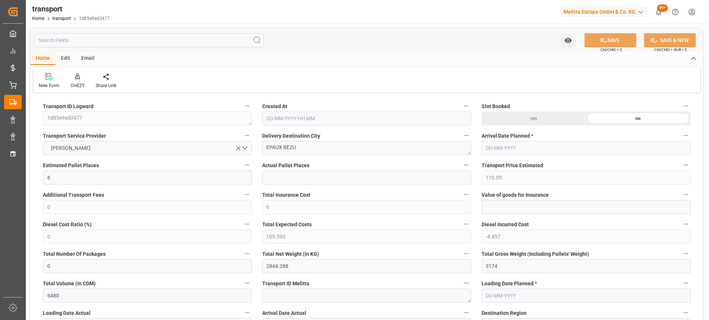
type input "[DATE] 11:51"
type input "[DATE]"
drag, startPoint x: 306, startPoint y: 149, endPoint x: 230, endPoint y: 148, distance: 76.1
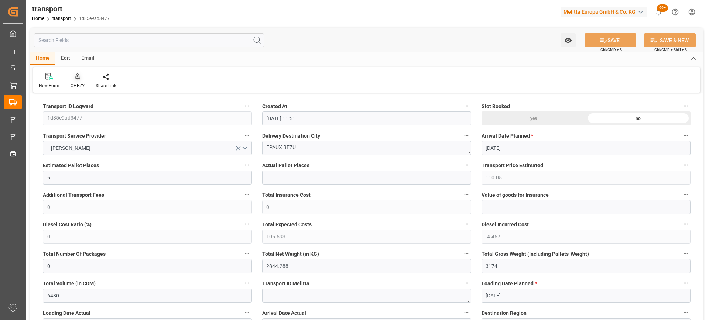
click at [77, 83] on div "CHEZY" at bounding box center [78, 85] width 14 height 7
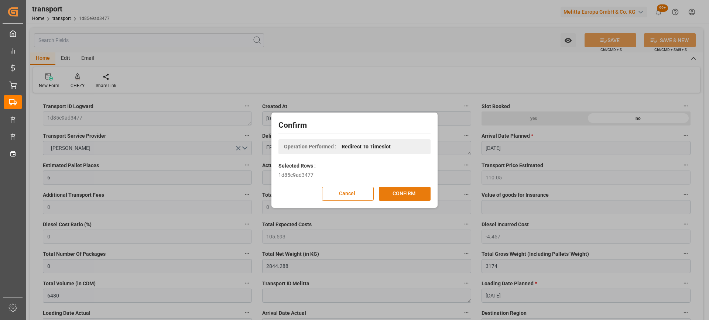
click at [402, 192] on button "CONFIRM" at bounding box center [405, 194] width 52 height 14
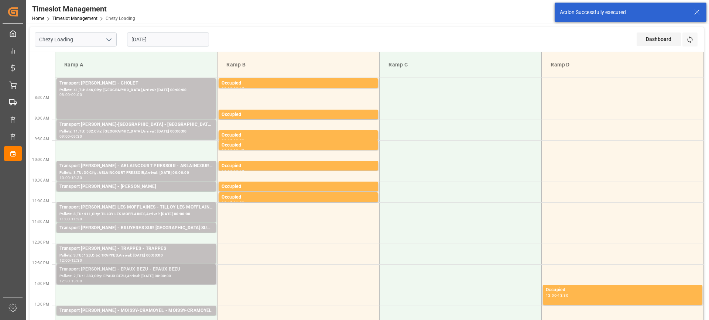
scroll to position [37, 0]
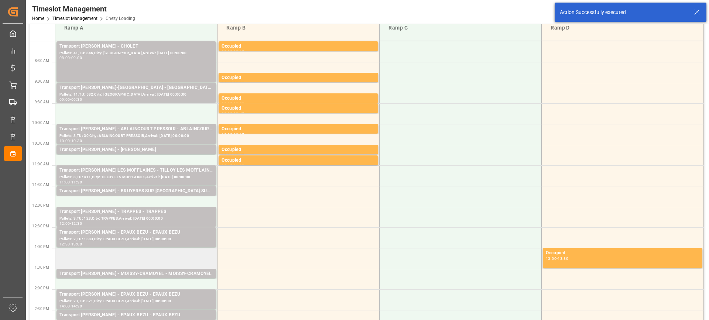
click at [132, 260] on td at bounding box center [136, 258] width 162 height 21
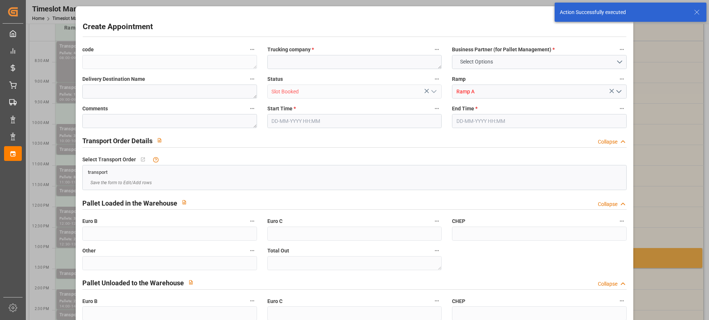
type input "0"
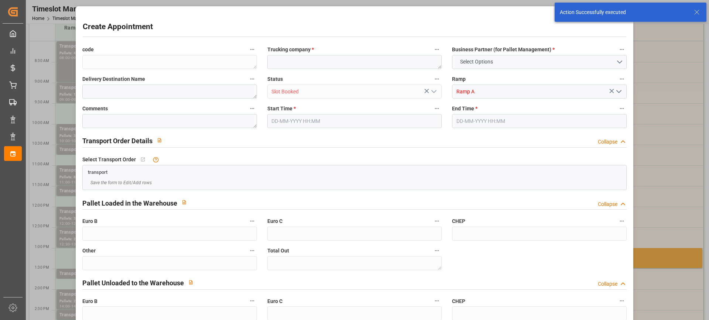
type input "0"
type input "[DATE] 13:00"
type input "[DATE] 13:30"
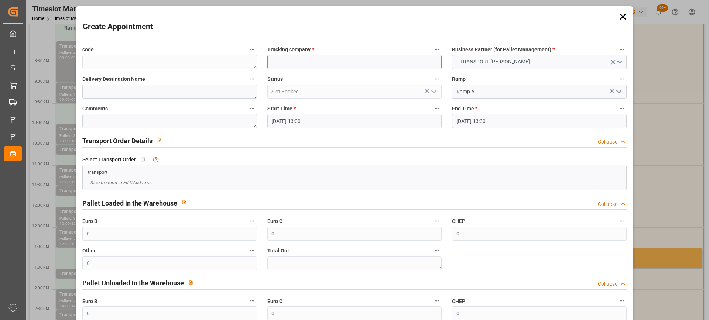
paste textarea "EPAUX BEZU"
type textarea "EPAUX BEZU"
paste textarea "EPAUX BEZU"
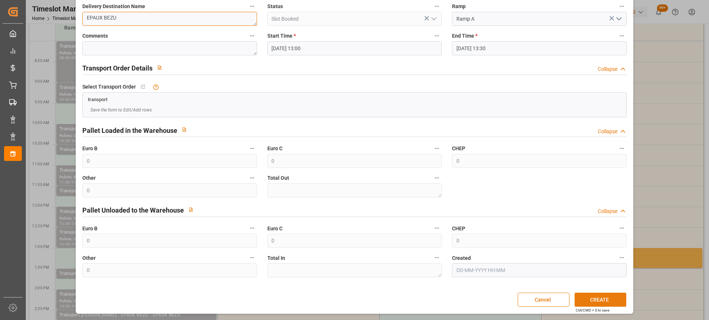
type textarea "EPAUX BEZU"
click at [585, 302] on button "CREATE" at bounding box center [601, 300] width 52 height 14
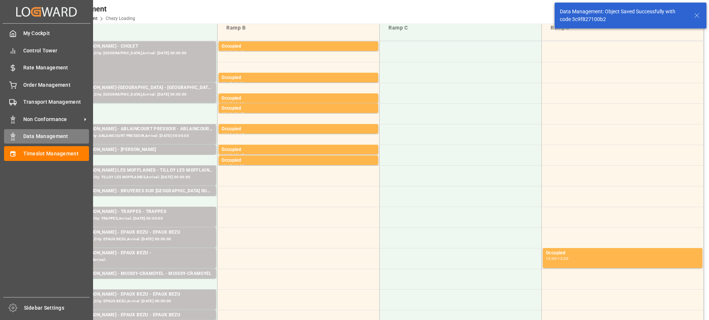
click at [23, 136] on span "Data Management" at bounding box center [56, 137] width 66 height 8
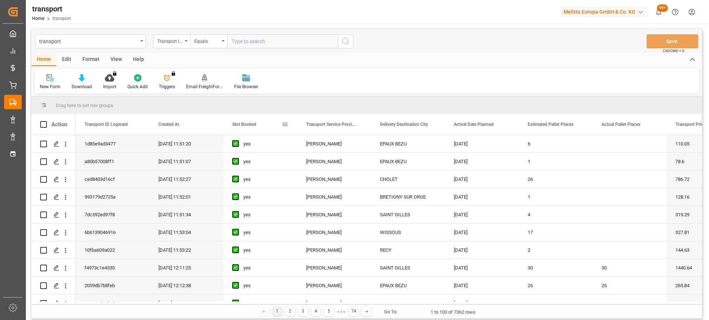
click at [253, 125] on span "Slot Booked" at bounding box center [244, 124] width 24 height 5
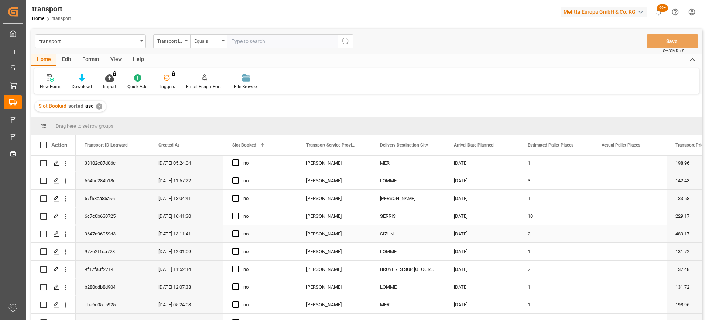
scroll to position [74, 0]
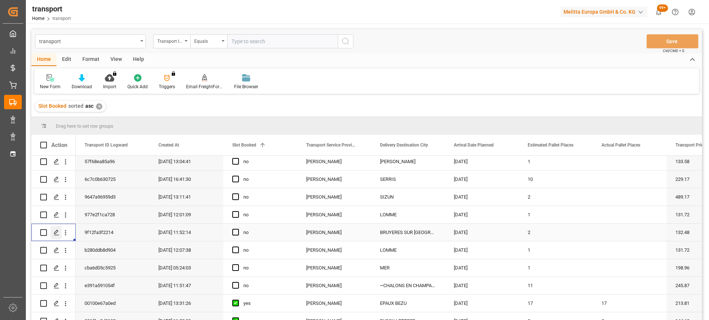
click at [58, 233] on icon "Press SPACE to select this row." at bounding box center [57, 233] width 6 height 6
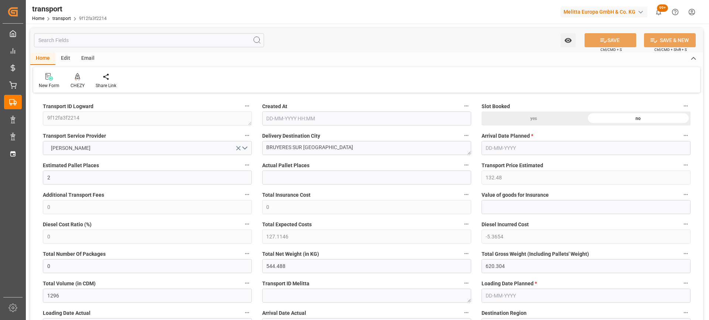
type input "20-08-2025 11:52"
type input "[DATE]"
drag, startPoint x: 333, startPoint y: 151, endPoint x: 214, endPoint y: 146, distance: 119.8
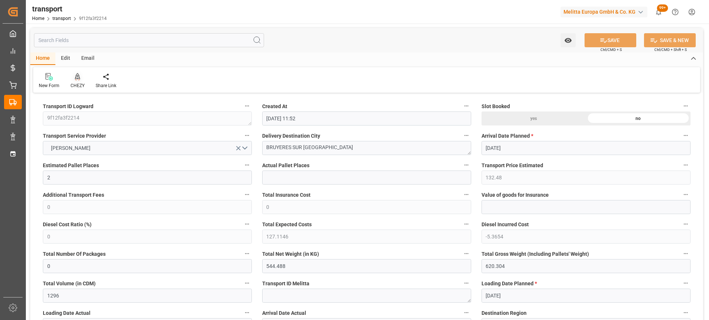
click at [75, 85] on div "CHEZY" at bounding box center [78, 85] width 14 height 7
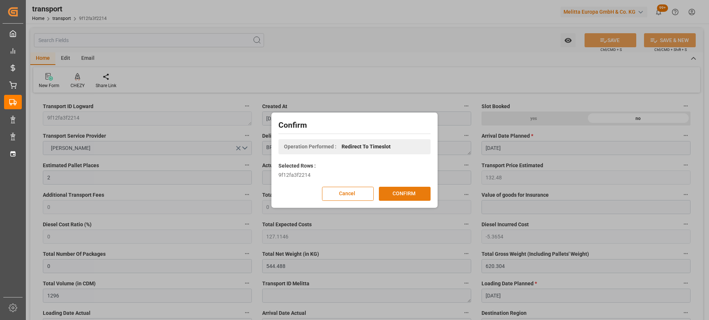
click at [400, 195] on button "CONFIRM" at bounding box center [405, 194] width 52 height 14
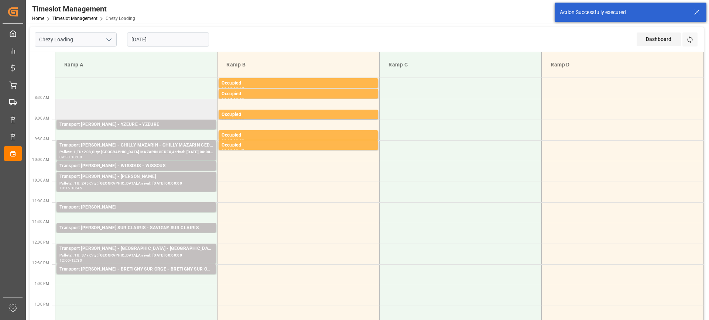
click at [123, 105] on td at bounding box center [136, 109] width 162 height 21
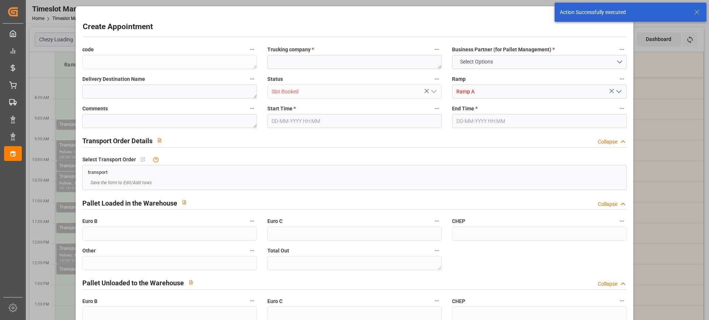
type input "0"
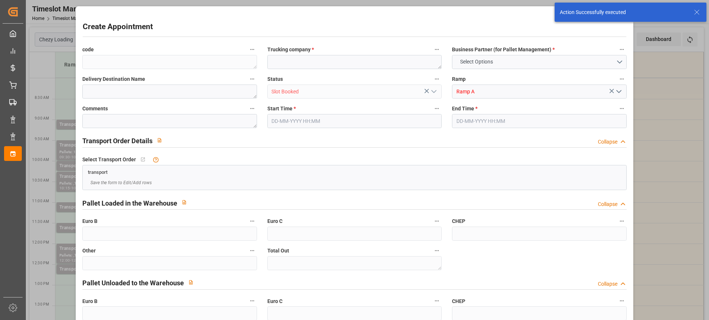
type input "0"
type input "[DATE] 08:30"
type input "[DATE] 08:45"
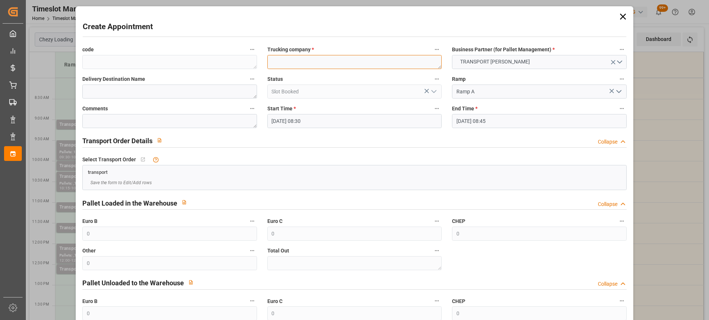
paste textarea "BRUYERES SUR [GEOGRAPHIC_DATA]"
type textarea "BRUYERES SUR [GEOGRAPHIC_DATA]"
paste textarea "BRUYERES SUR [GEOGRAPHIC_DATA]"
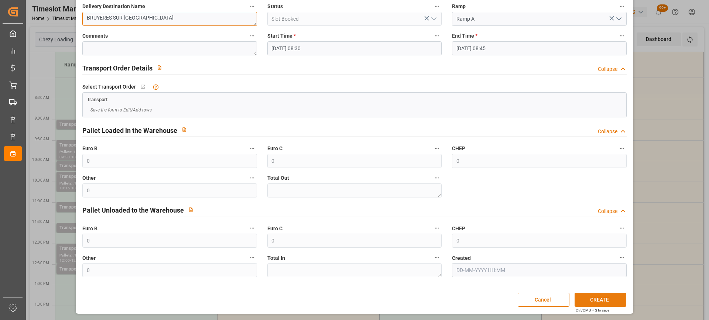
type textarea "BRUYERES SUR [GEOGRAPHIC_DATA]"
click at [598, 298] on button "CREATE" at bounding box center [601, 300] width 52 height 14
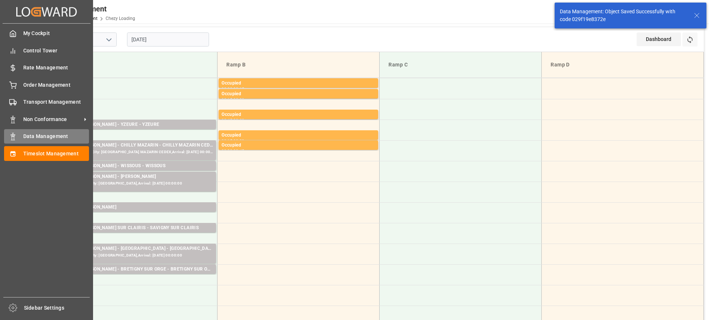
click at [26, 137] on span "Data Management" at bounding box center [56, 137] width 66 height 8
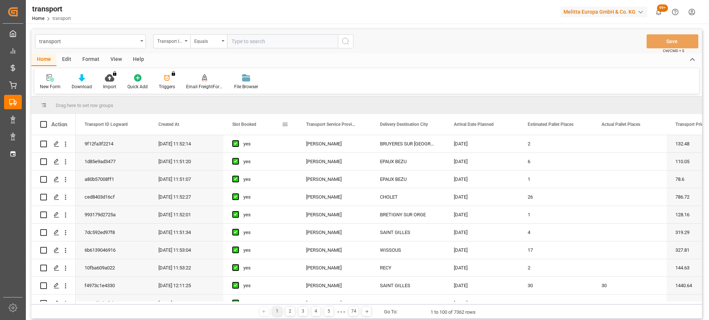
click at [244, 125] on span "Slot Booked" at bounding box center [244, 124] width 24 height 5
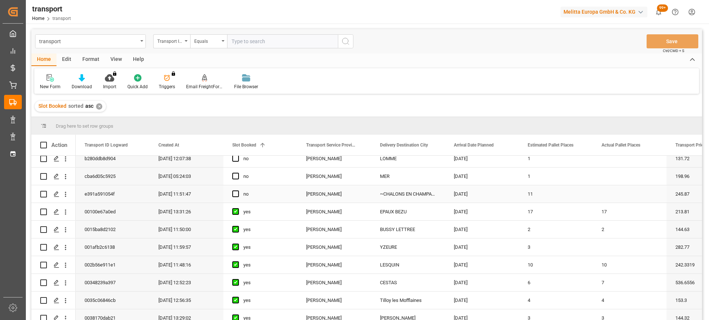
scroll to position [111, 0]
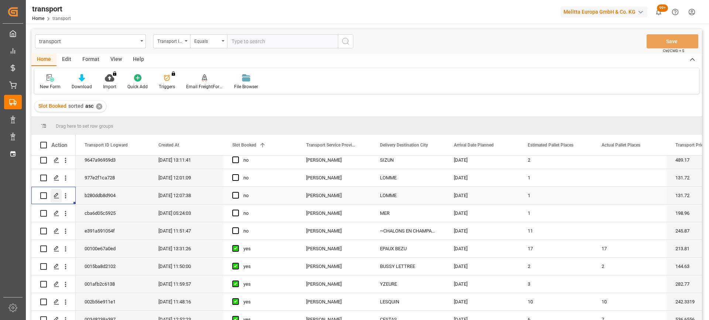
click at [55, 197] on icon "Press SPACE to select this row." at bounding box center [57, 196] width 6 height 6
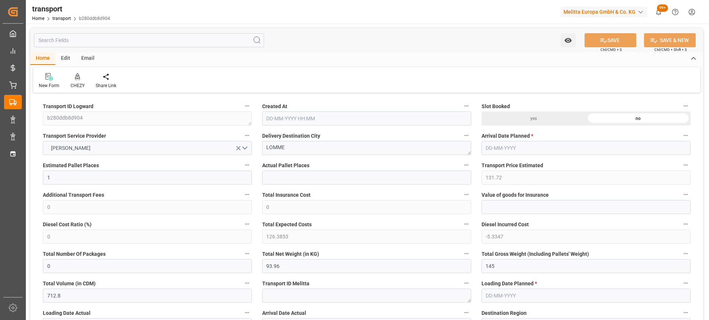
type input "[DATE] 12:07"
type input "[DATE]"
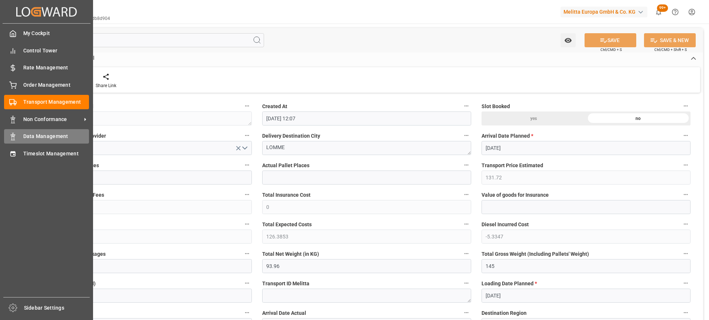
click at [26, 138] on span "Data Management" at bounding box center [56, 137] width 66 height 8
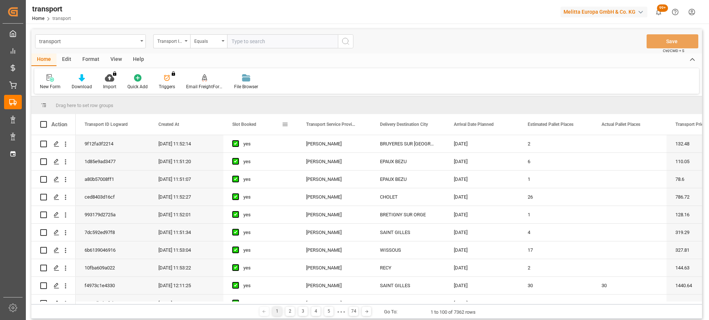
click at [241, 126] on span "Slot Booked" at bounding box center [244, 124] width 24 height 5
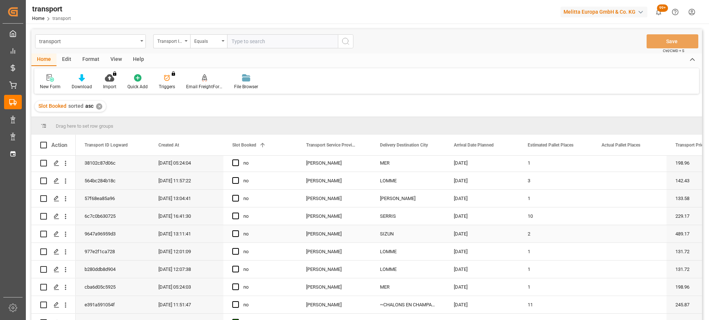
scroll to position [74, 0]
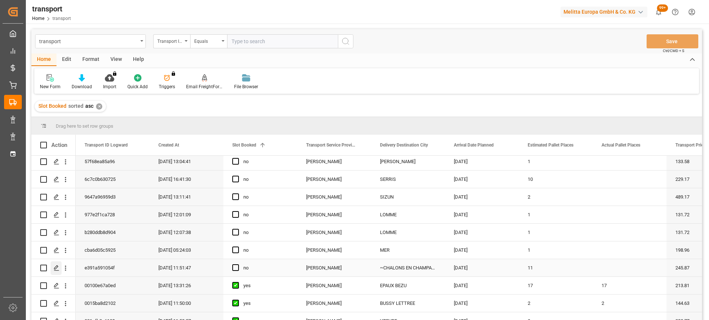
click at [59, 271] on line "Press SPACE to select this row." at bounding box center [56, 271] width 4 height 0
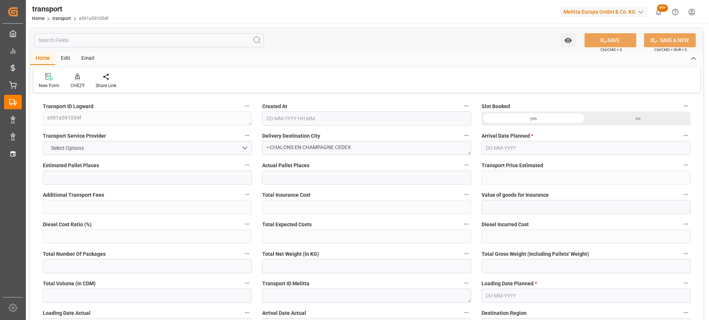
type input "11"
type input "245.87"
type input "0"
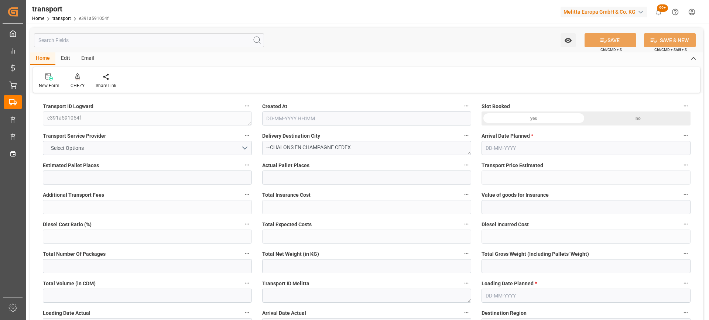
type input "235.9123"
type input "-9.9577"
type input "0"
type input "1854.953"
type input "3169.604"
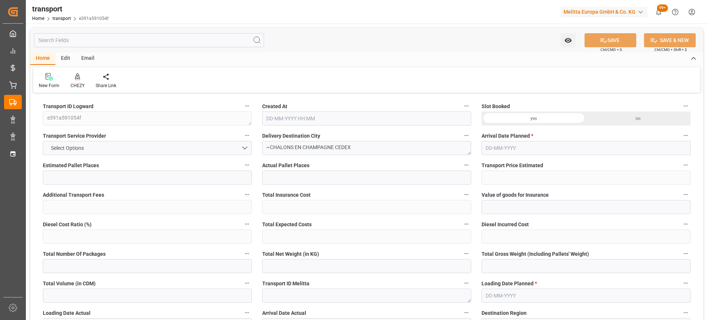
type input "8377.42"
type input "51"
type input "2"
type input "717"
type input "41"
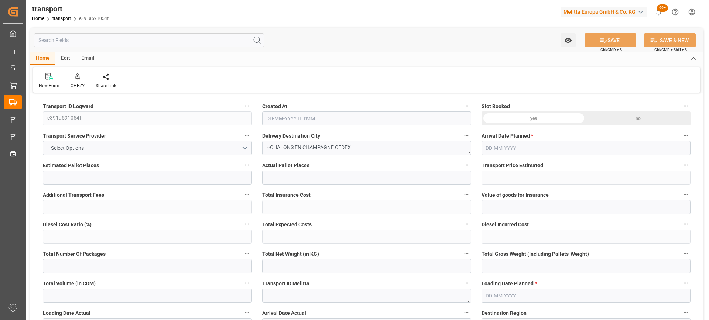
type input "101"
type input "2212.82"
type input "0"
type input "4710.8598"
type input "0"
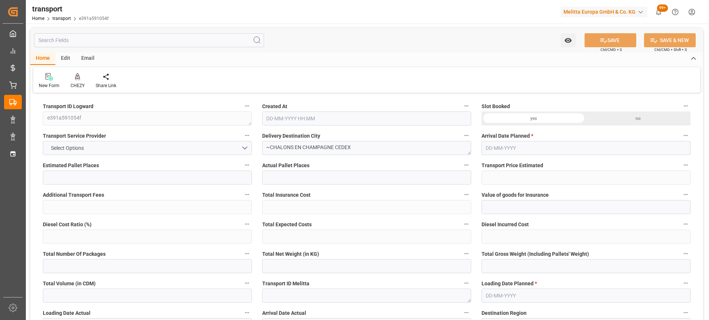
type input "0"
type input "21"
type input "35"
type input "20-08-2025 11:51"
type input "26-08-2025"
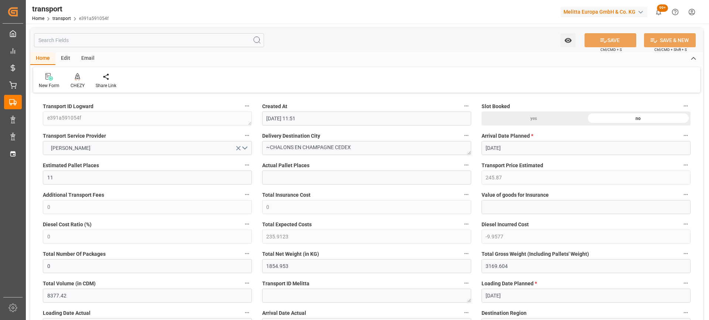
type input "[DATE]"
drag, startPoint x: 334, startPoint y: 146, endPoint x: 286, endPoint y: 147, distance: 47.7
click at [273, 147] on textarea "~CHALONS EN CHAMPAGNE CEDEX" at bounding box center [366, 148] width 209 height 14
drag, startPoint x: 287, startPoint y: 147, endPoint x: 271, endPoint y: 147, distance: 15.5
click at [271, 147] on textarea "~CHALONS EN CHAMPAGNE CEDEX" at bounding box center [366, 148] width 209 height 14
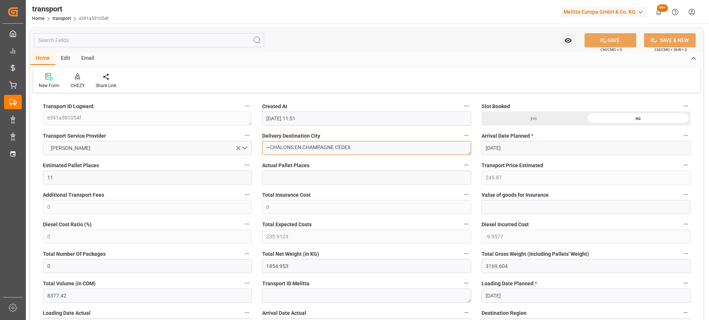
drag, startPoint x: 272, startPoint y: 148, endPoint x: 334, endPoint y: 148, distance: 62.4
click at [334, 148] on textarea "~CHALONS EN CHAMPAGNE CEDEX" at bounding box center [366, 148] width 209 height 14
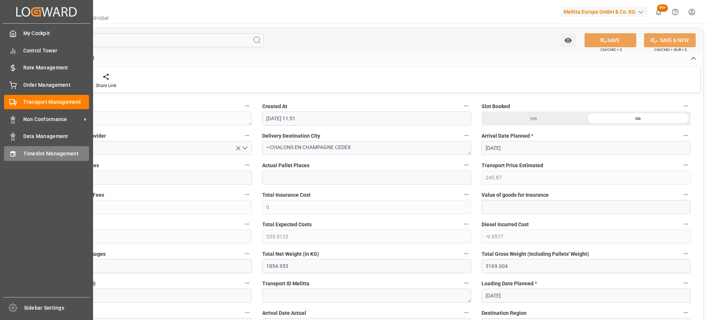
click at [39, 156] on span "Timeslot Management" at bounding box center [56, 154] width 66 height 8
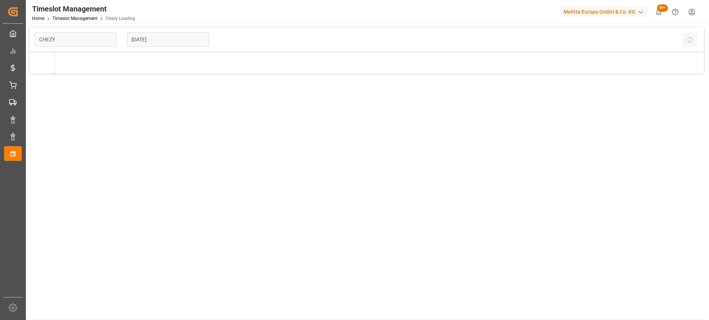
type input "Chezy Loading"
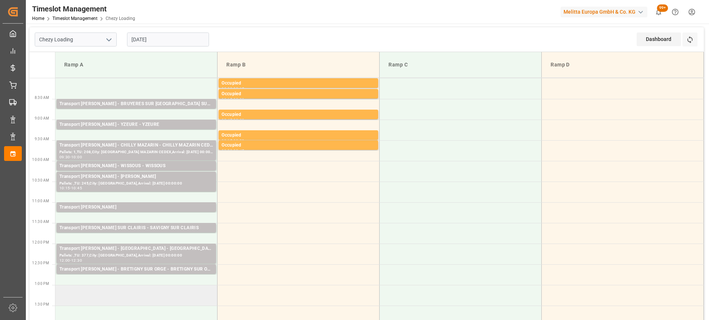
click at [116, 291] on td at bounding box center [136, 295] width 162 height 21
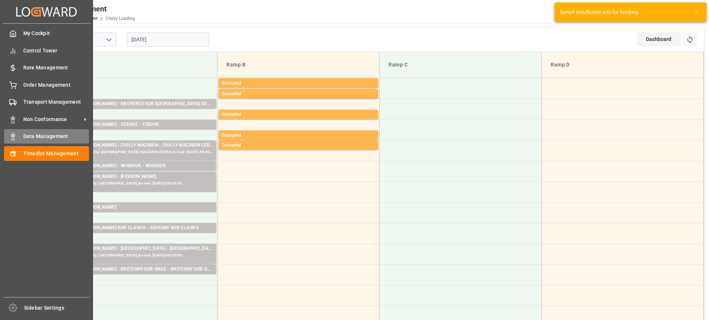
click at [28, 134] on span "Data Management" at bounding box center [56, 137] width 66 height 8
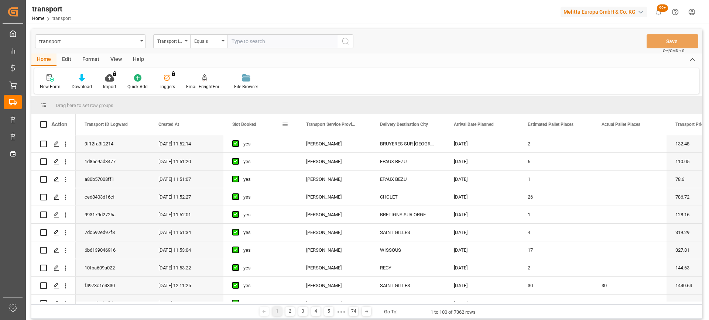
click at [252, 125] on span "Slot Booked" at bounding box center [244, 124] width 24 height 5
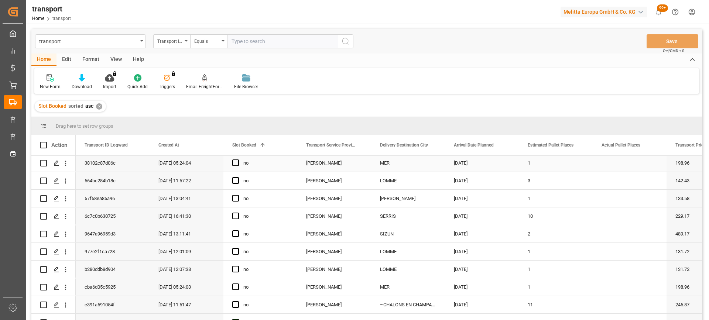
scroll to position [74, 0]
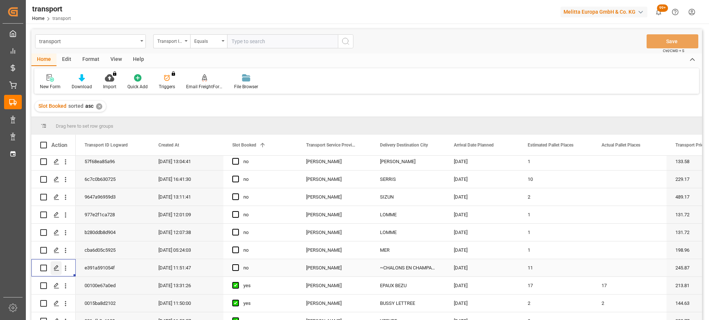
click at [56, 268] on icon "Press SPACE to select this row." at bounding box center [57, 268] width 6 height 6
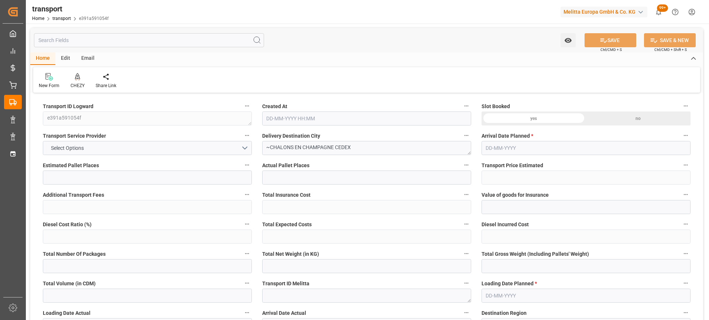
type input "11"
type input "245.87"
type input "0"
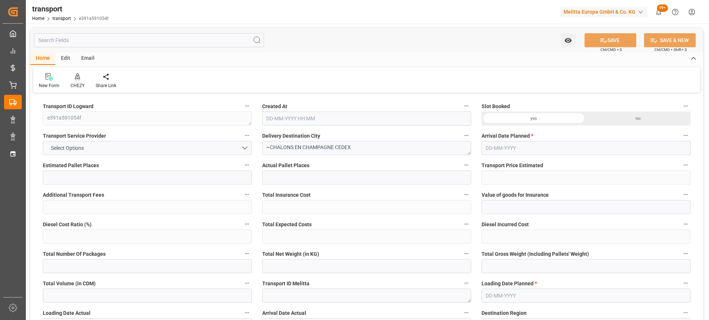
type input "235.9123"
type input "-9.9577"
type input "0"
type input "1854.953"
type input "3169.604"
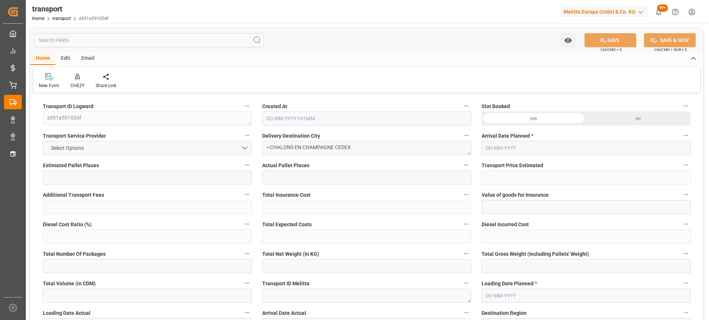
type input "8377.42"
type input "51"
type input "2"
type input "717"
type input "41"
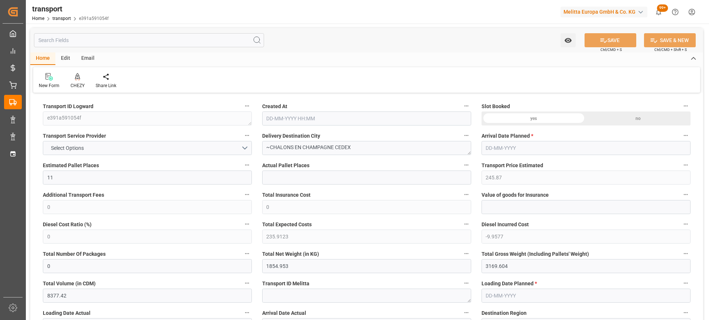
type input "101"
type input "2212.82"
type input "0"
type input "4710.8598"
type input "0"
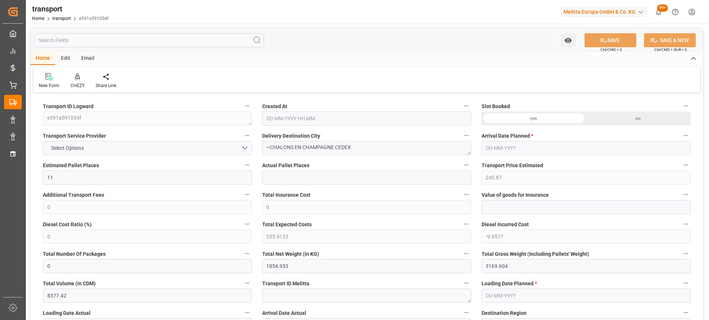
type input "0"
type input "21"
type input "35"
type input "20-08-2025 11:51"
type input "26-08-2025"
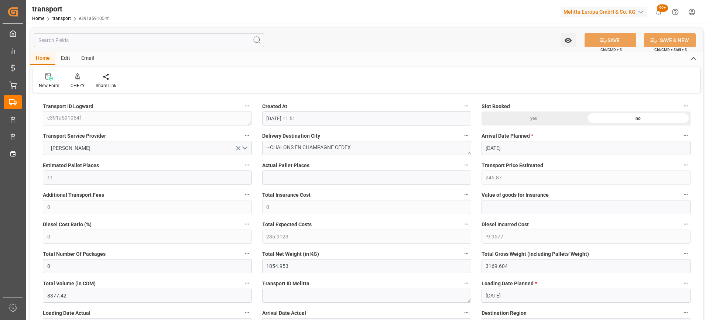
type input "[DATE]"
drag, startPoint x: 336, startPoint y: 149, endPoint x: 269, endPoint y: 143, distance: 67.5
click at [269, 143] on textarea "~CHALONS EN CHAMPAGNE CEDEX" at bounding box center [366, 148] width 209 height 14
click at [80, 73] on div at bounding box center [78, 77] width 14 height 8
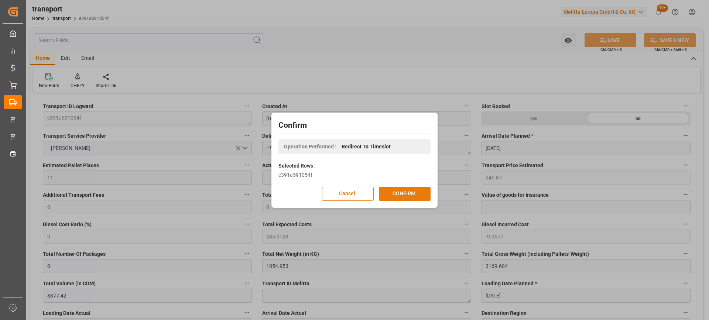
click at [402, 191] on button "CONFIRM" at bounding box center [405, 194] width 52 height 14
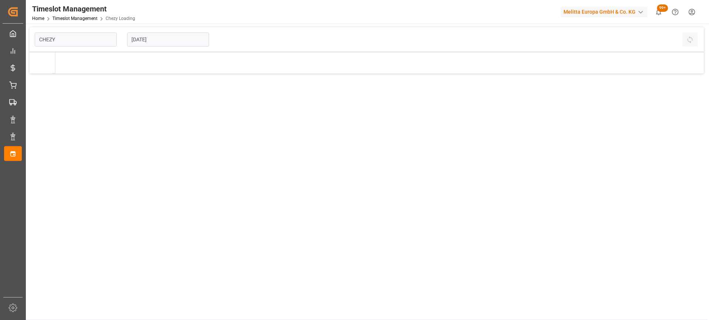
type input "Chezy Loading"
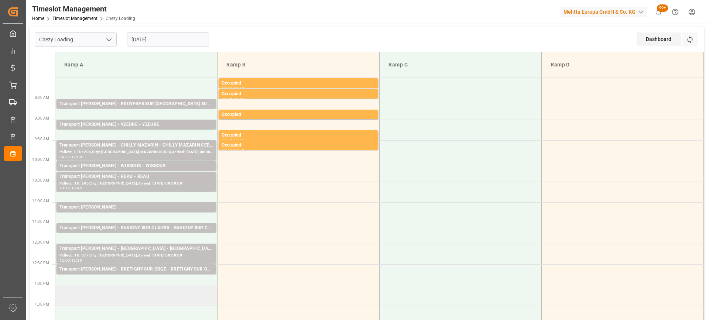
click at [130, 290] on td at bounding box center [136, 295] width 162 height 21
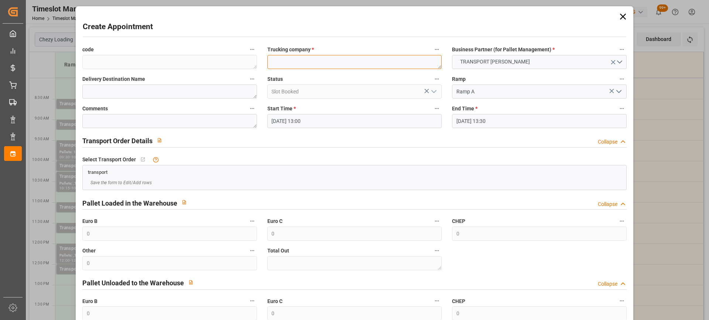
paste textarea "CHALONS EN CHAMPAGNE"
type textarea "CHALONS EN CHAMPAGNE"
paste textarea "CHALONS EN CHAMPAGNE"
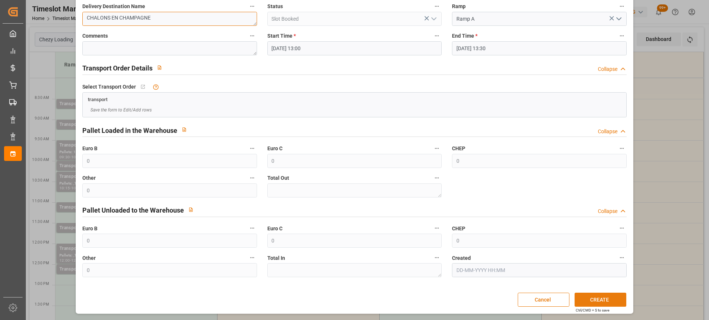
type textarea "CHALONS EN CHAMPAGNE"
click at [594, 298] on button "CREATE" at bounding box center [601, 300] width 52 height 14
